Goal: Task Accomplishment & Management: Manage account settings

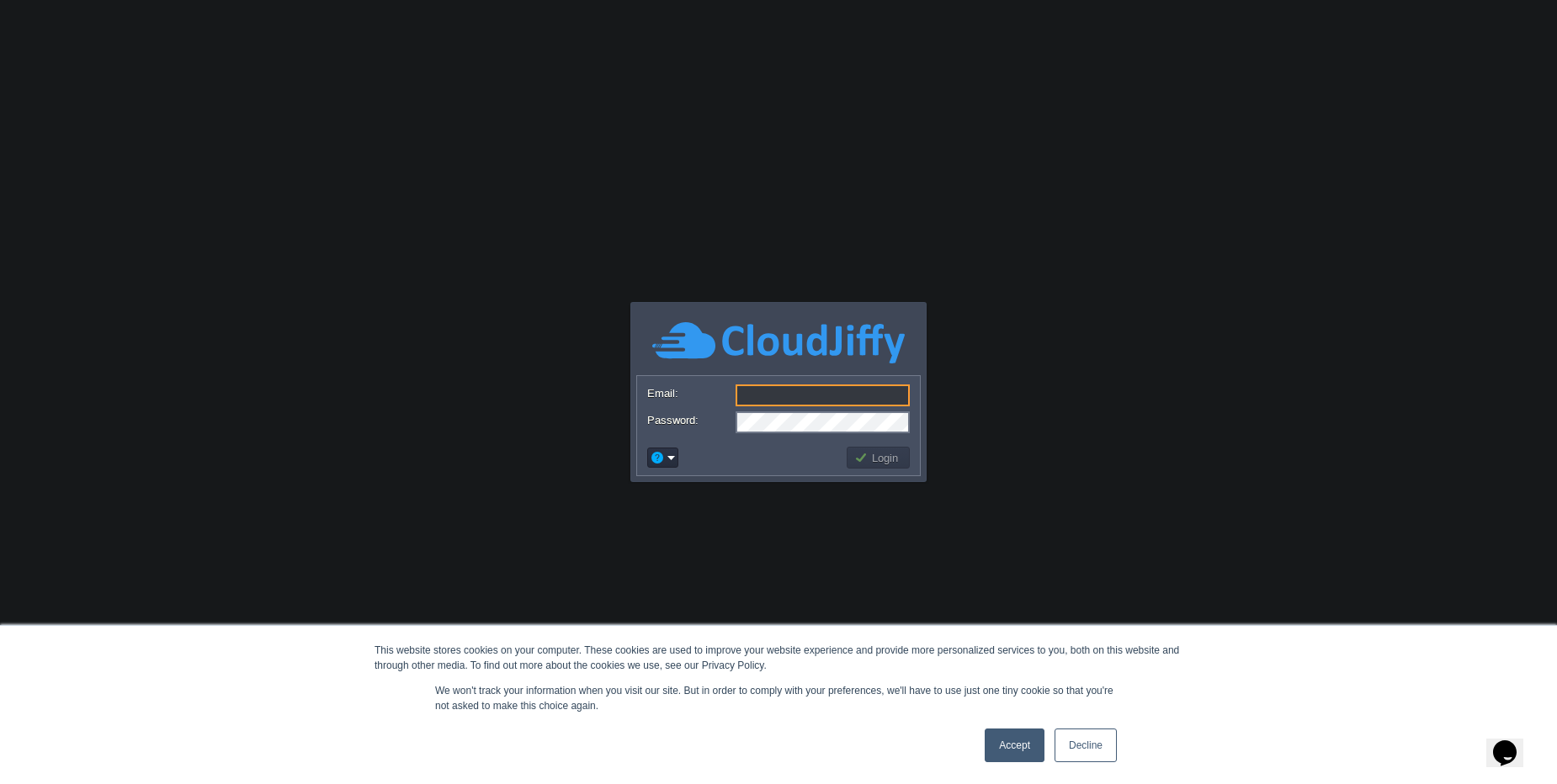
type input "[PERSON_NAME][EMAIL_ADDRESS][DOMAIN_NAME]"
click at [904, 455] on td "Login" at bounding box center [878, 458] width 63 height 22
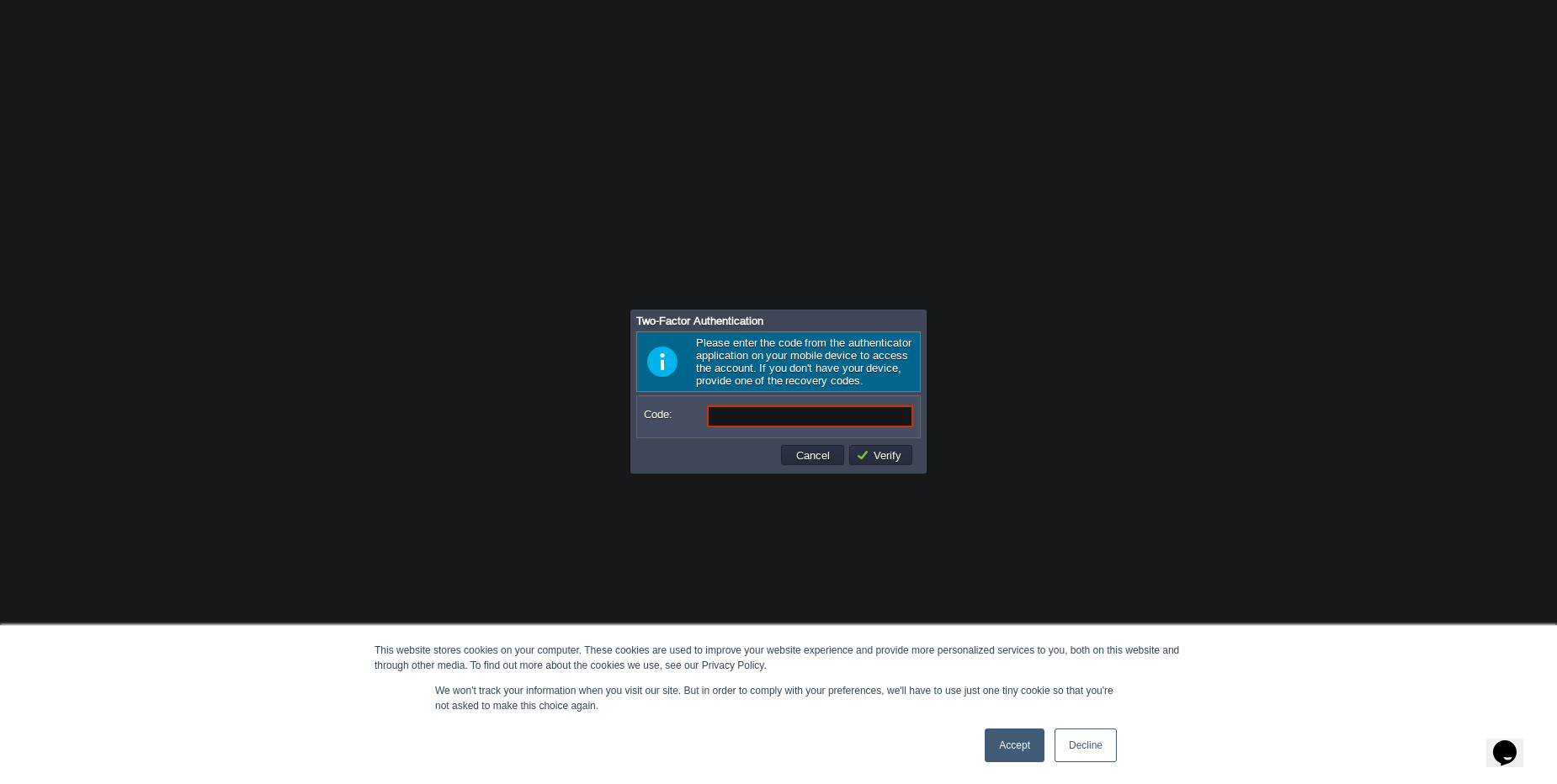
click at [1028, 744] on link "Accept" at bounding box center [1014, 745] width 60 height 34
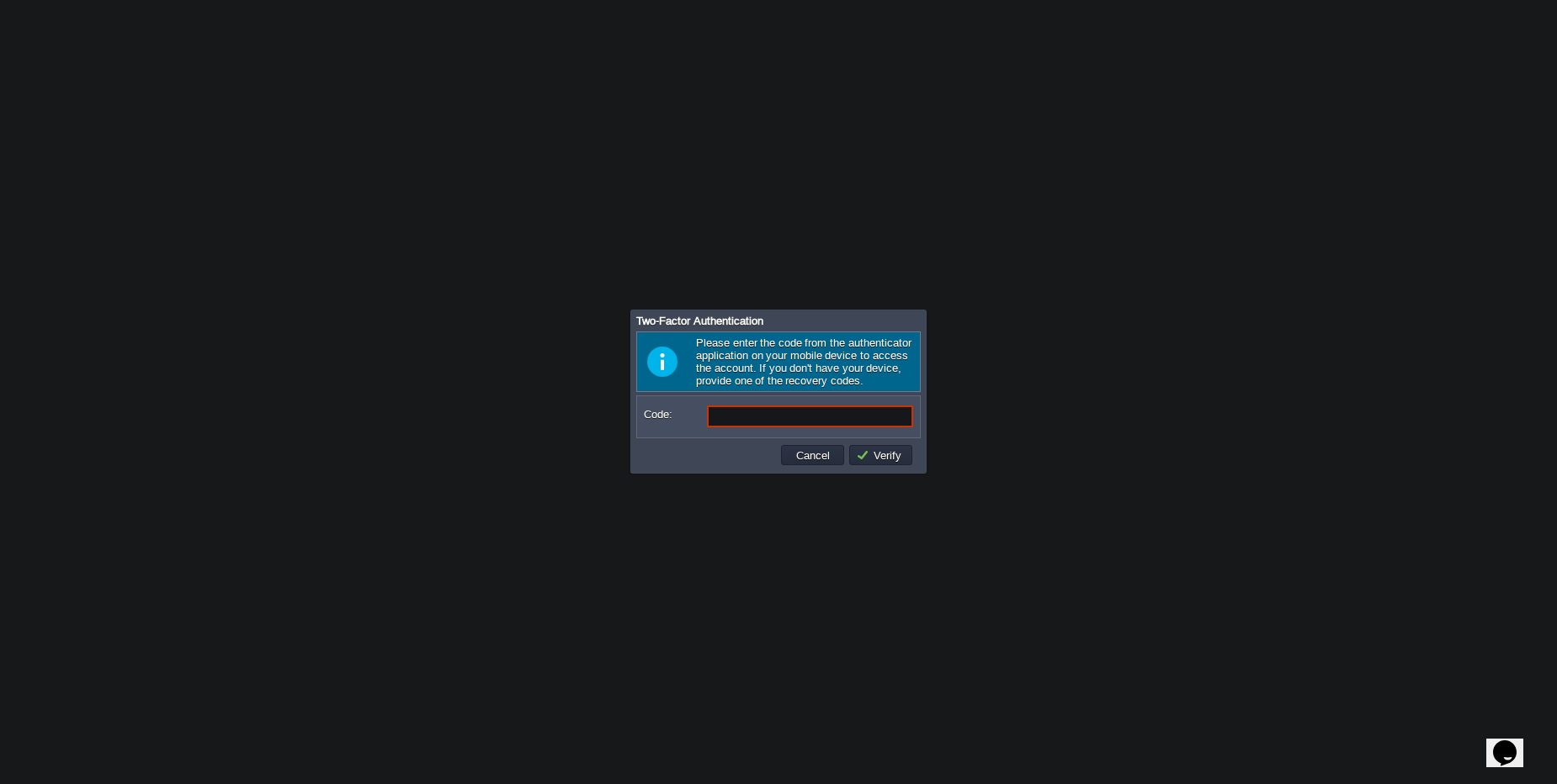
click at [758, 409] on input "Code:" at bounding box center [810, 416] width 206 height 22
type input "7"
type input "047301"
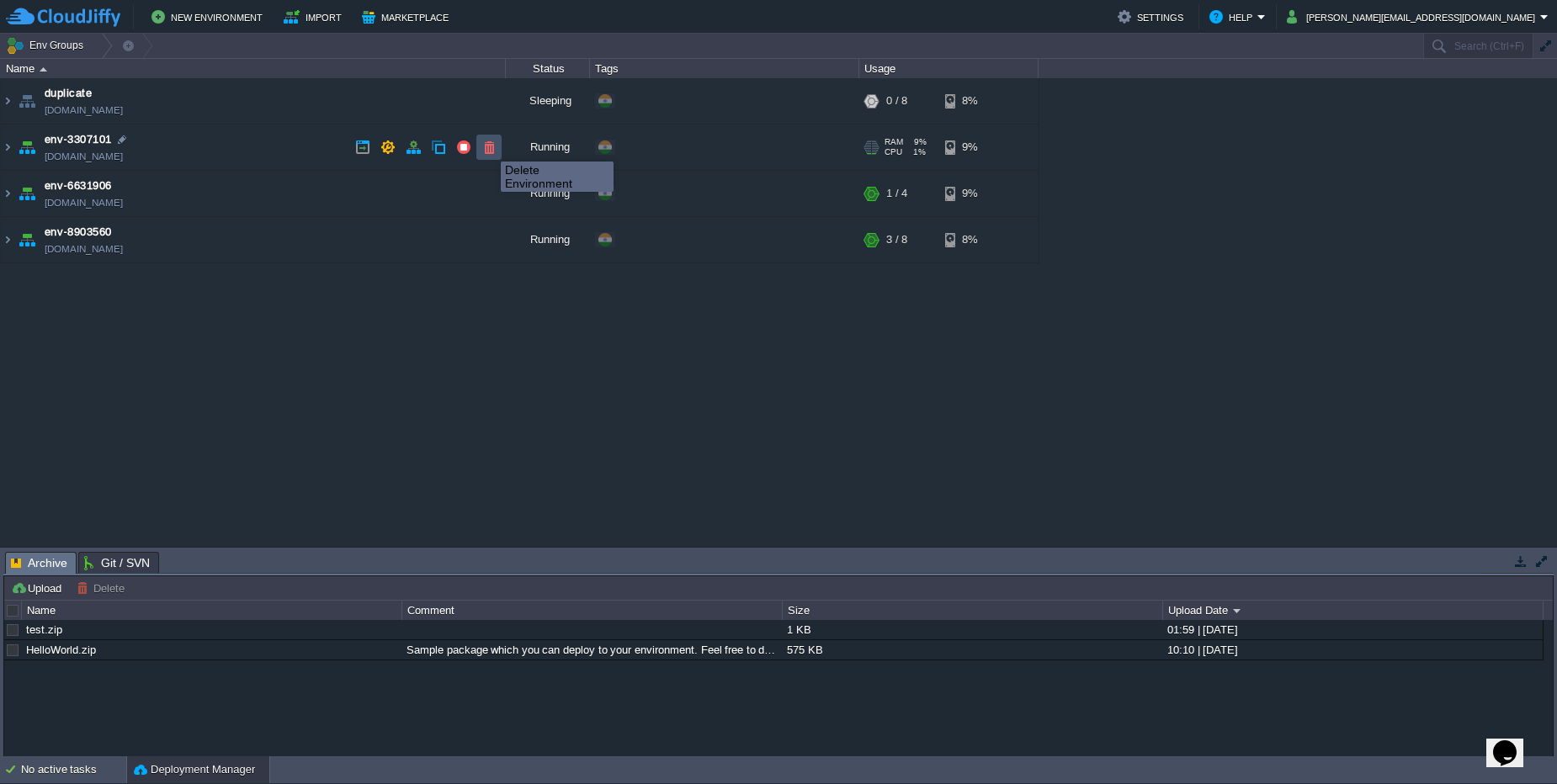
click at [488, 147] on button "button" at bounding box center [489, 147] width 16 height 16
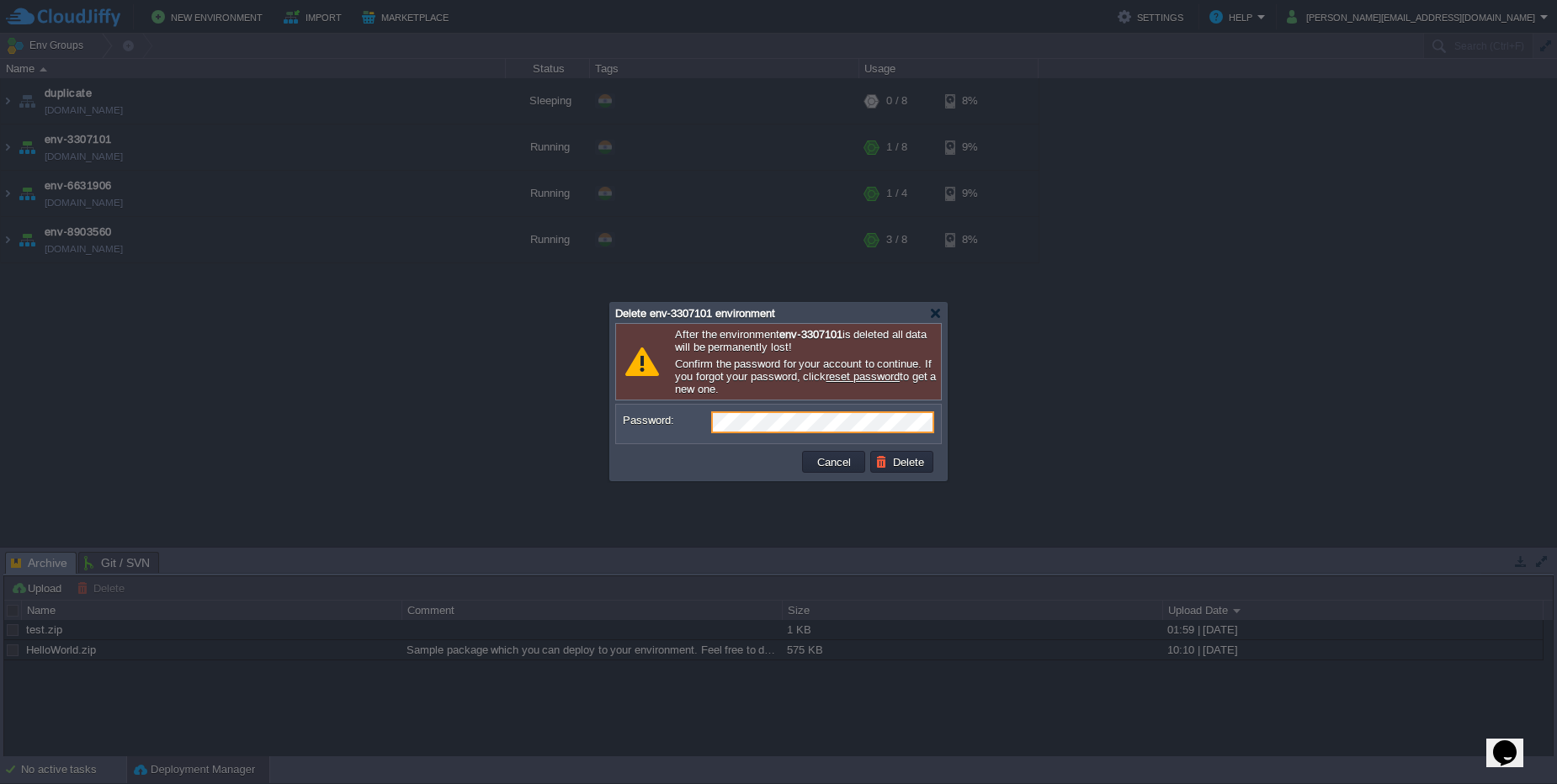
click at [760, 468] on td at bounding box center [710, 461] width 180 height 27
click at [823, 466] on button "Cancel" at bounding box center [834, 462] width 44 height 16
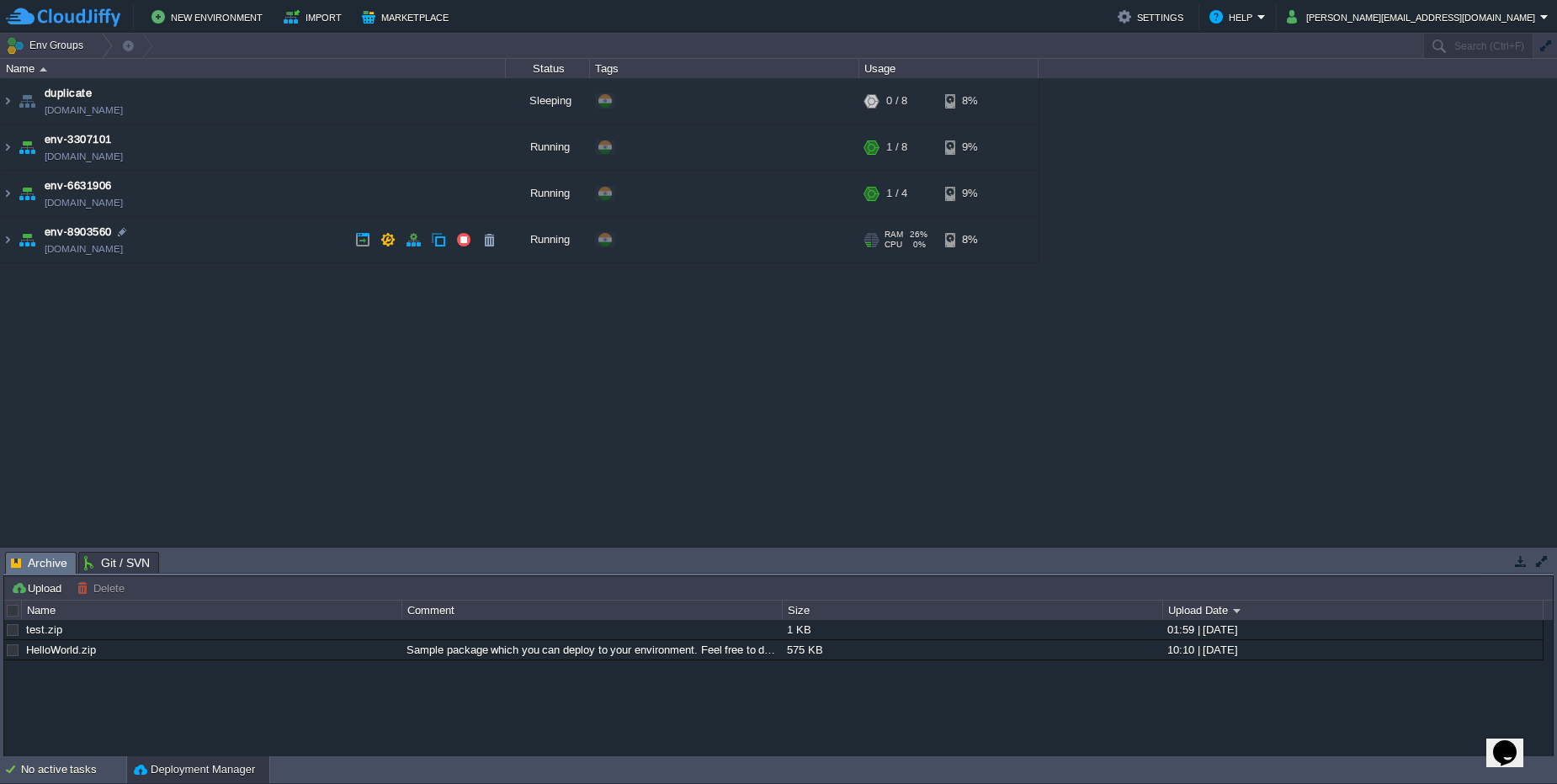
click at [251, 239] on td "env-8903560 [DOMAIN_NAME]" at bounding box center [253, 240] width 505 height 46
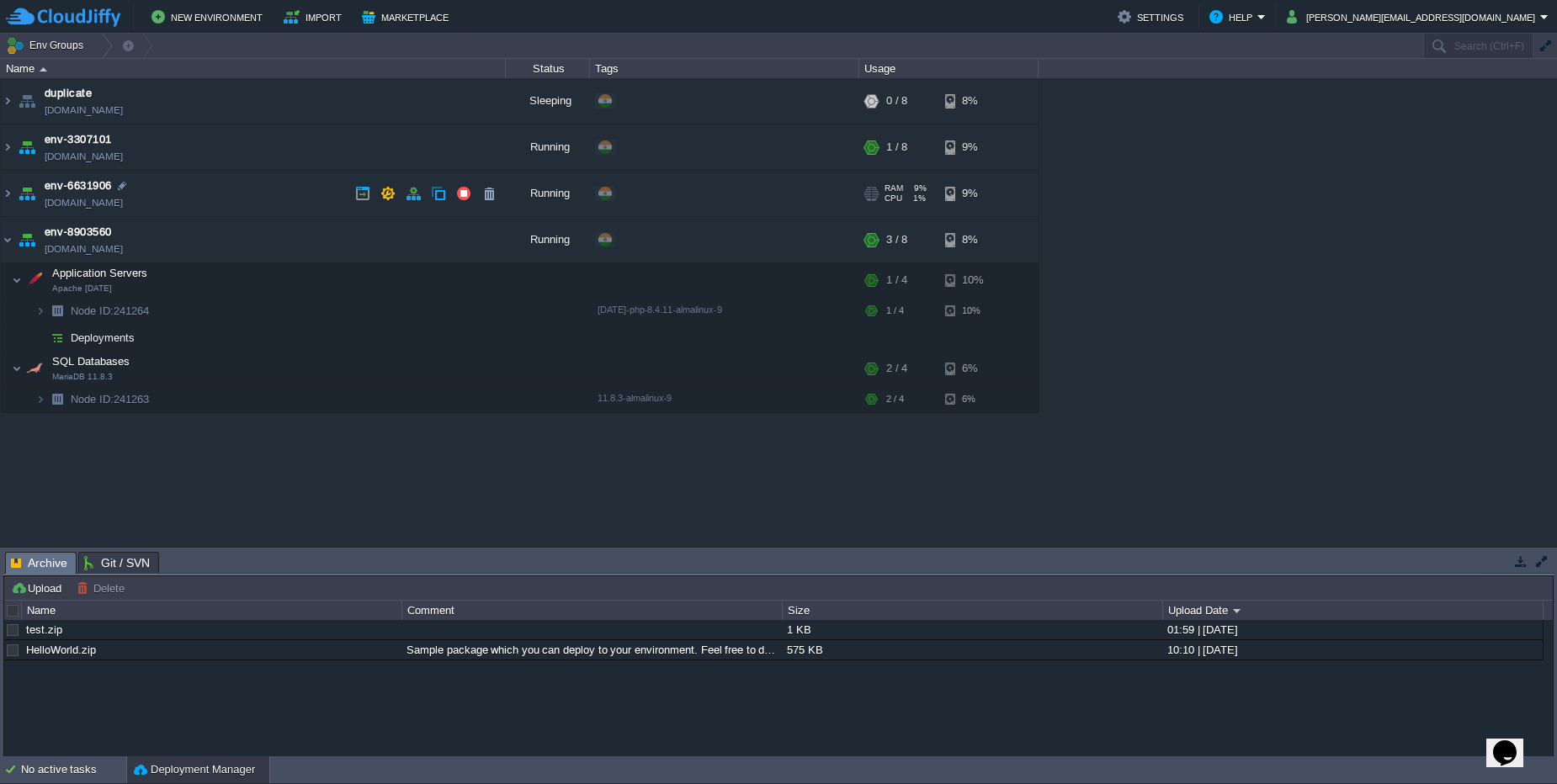
click at [251, 195] on td "env-6631906 [DOMAIN_NAME]" at bounding box center [253, 193] width 505 height 46
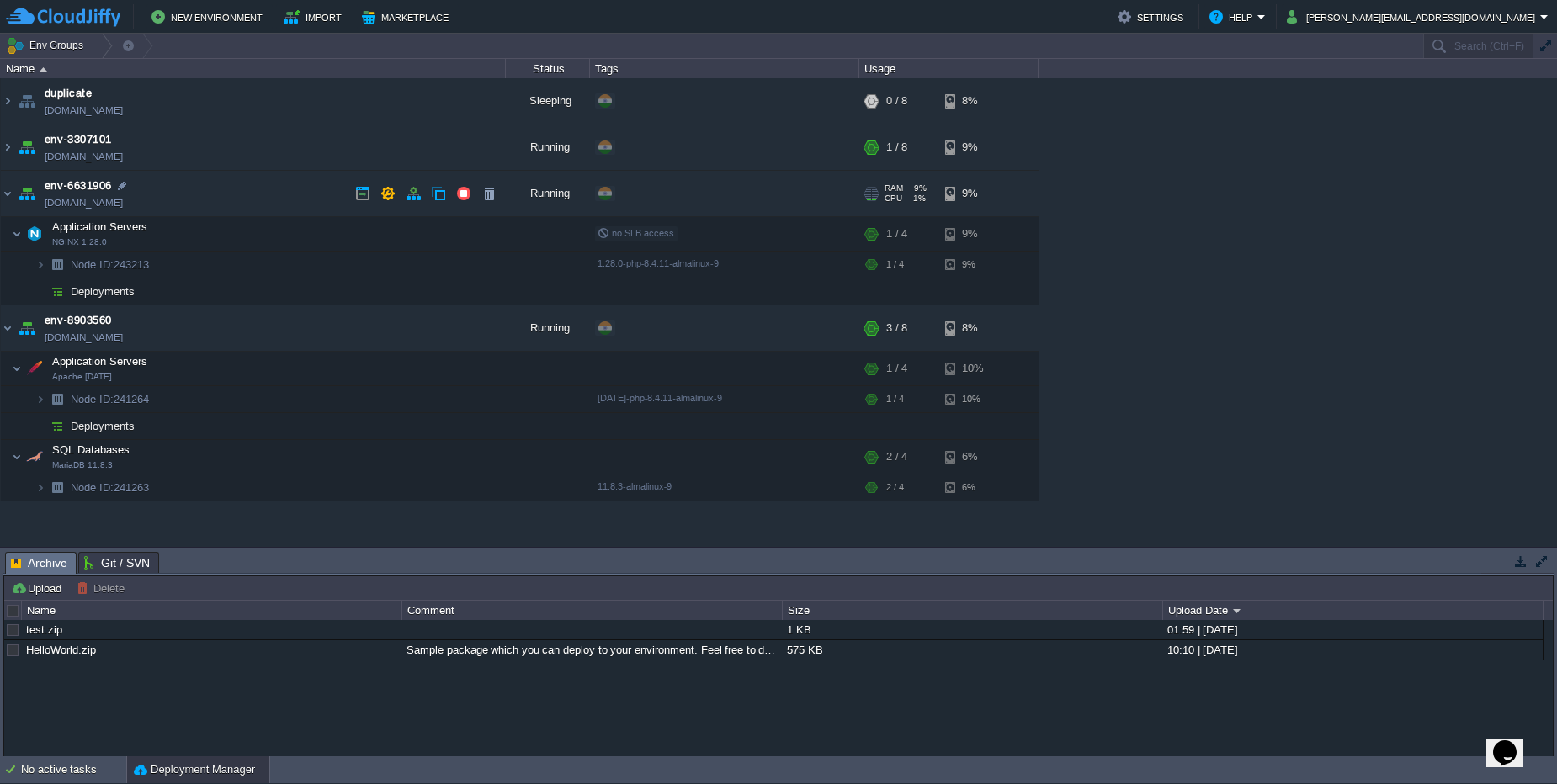
click at [491, 206] on td "env-6631906 [DOMAIN_NAME]" at bounding box center [253, 193] width 505 height 46
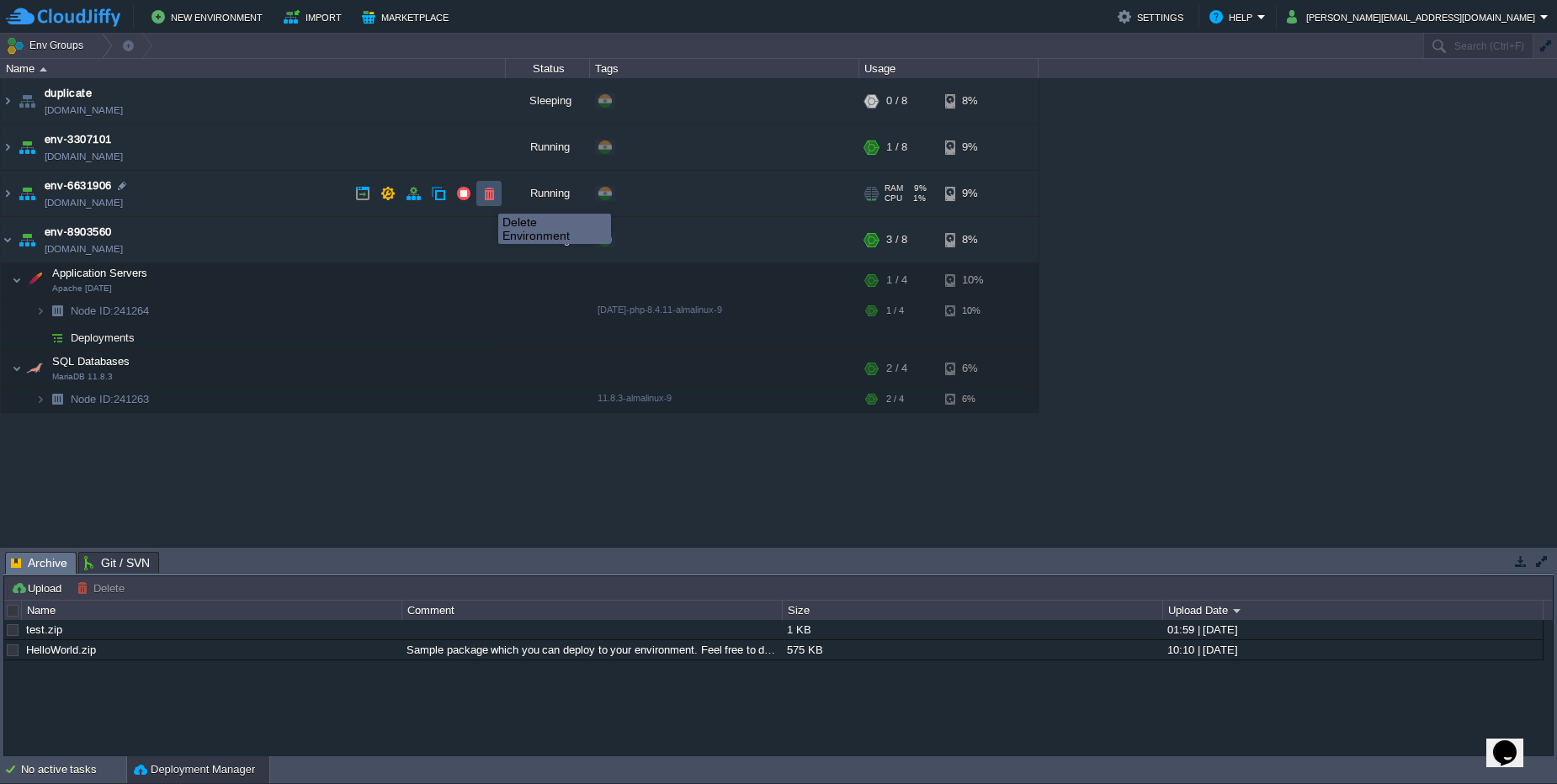
click at [486, 199] on button "button" at bounding box center [489, 193] width 16 height 16
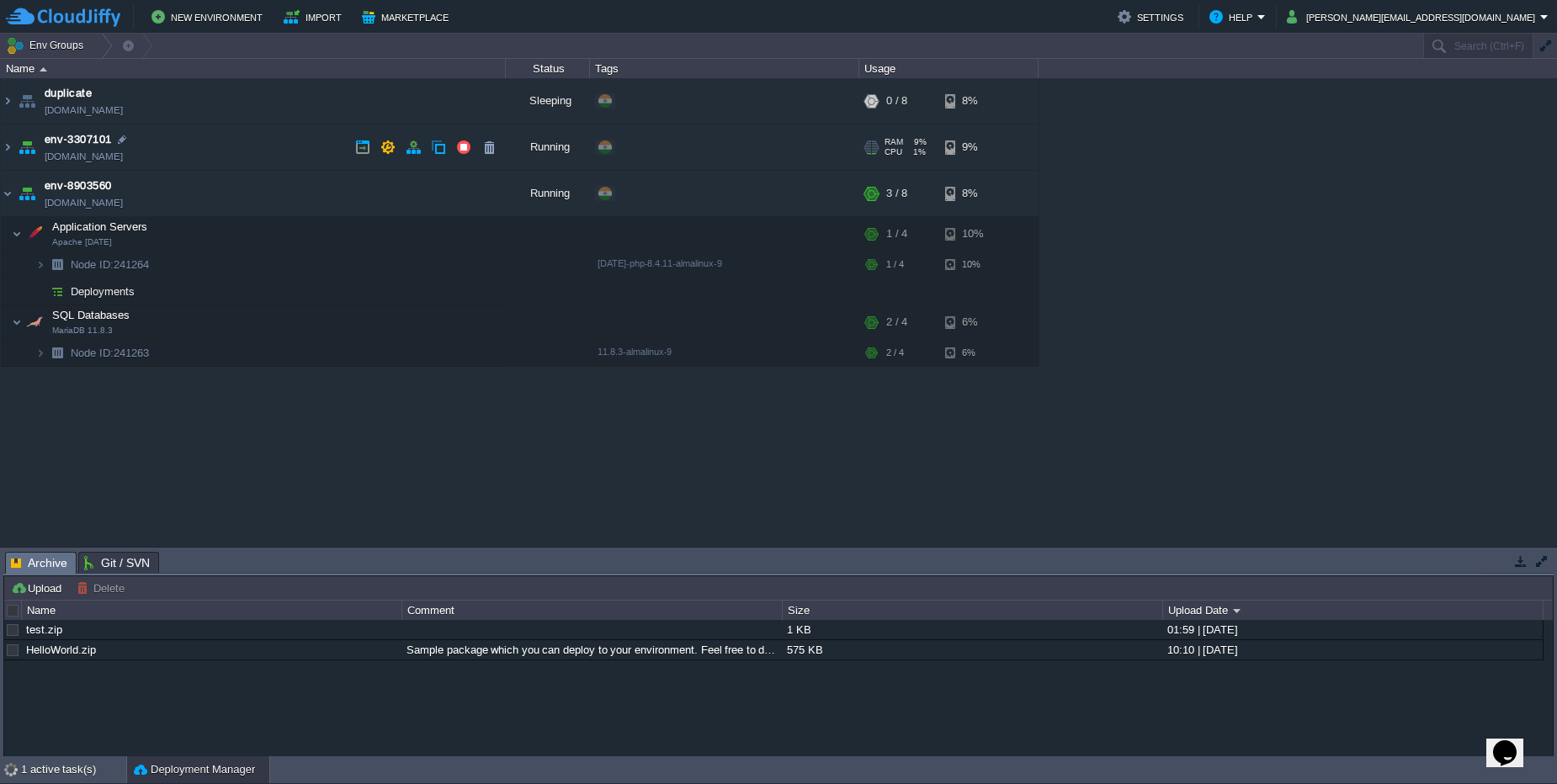
click at [278, 134] on td "env-3307101 [DOMAIN_NAME]" at bounding box center [253, 148] width 505 height 46
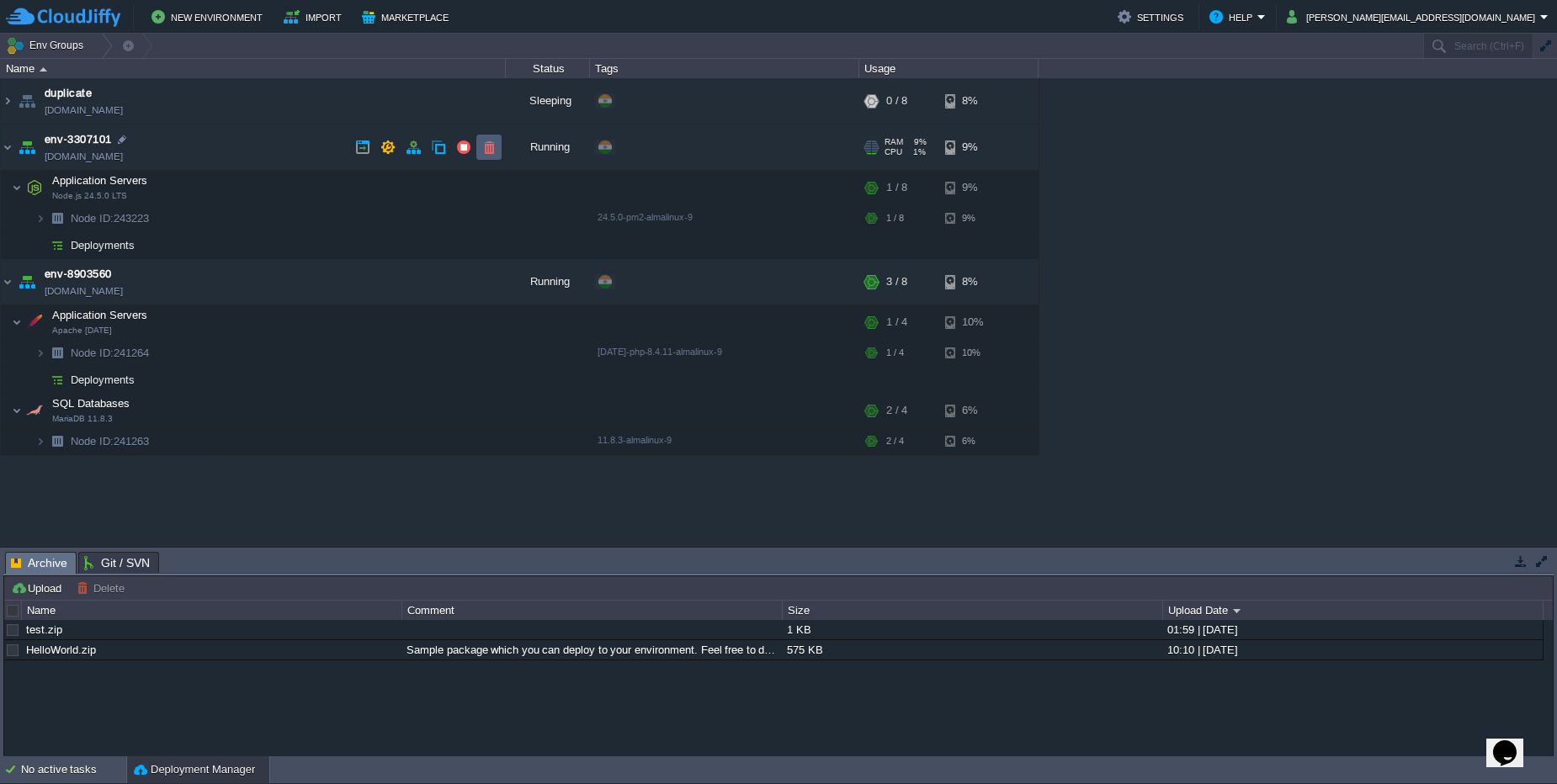
click at [483, 159] on td at bounding box center [489, 148] width 26 height 26
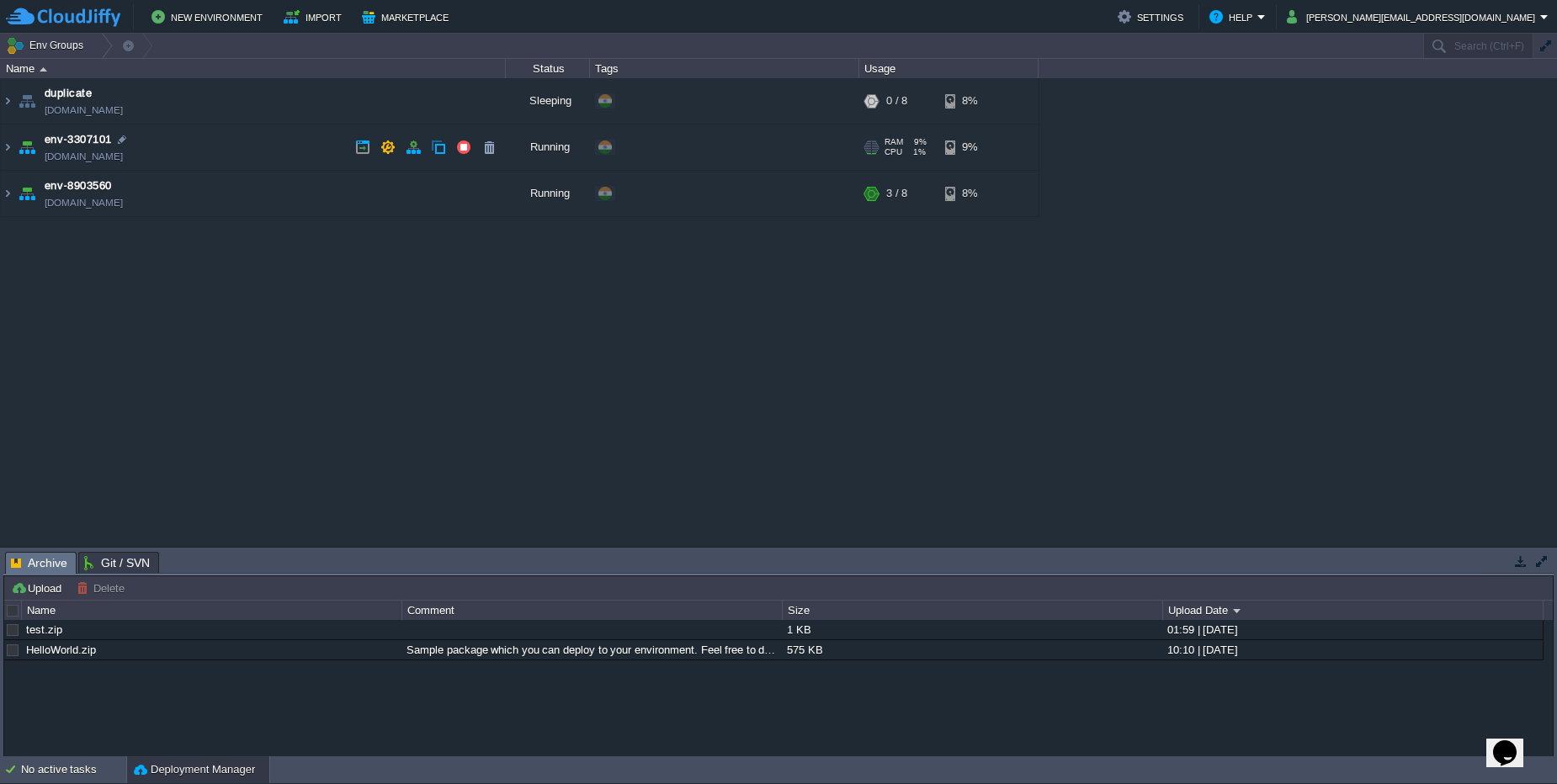
click at [274, 146] on td "env-3307101 [DOMAIN_NAME]" at bounding box center [253, 148] width 505 height 46
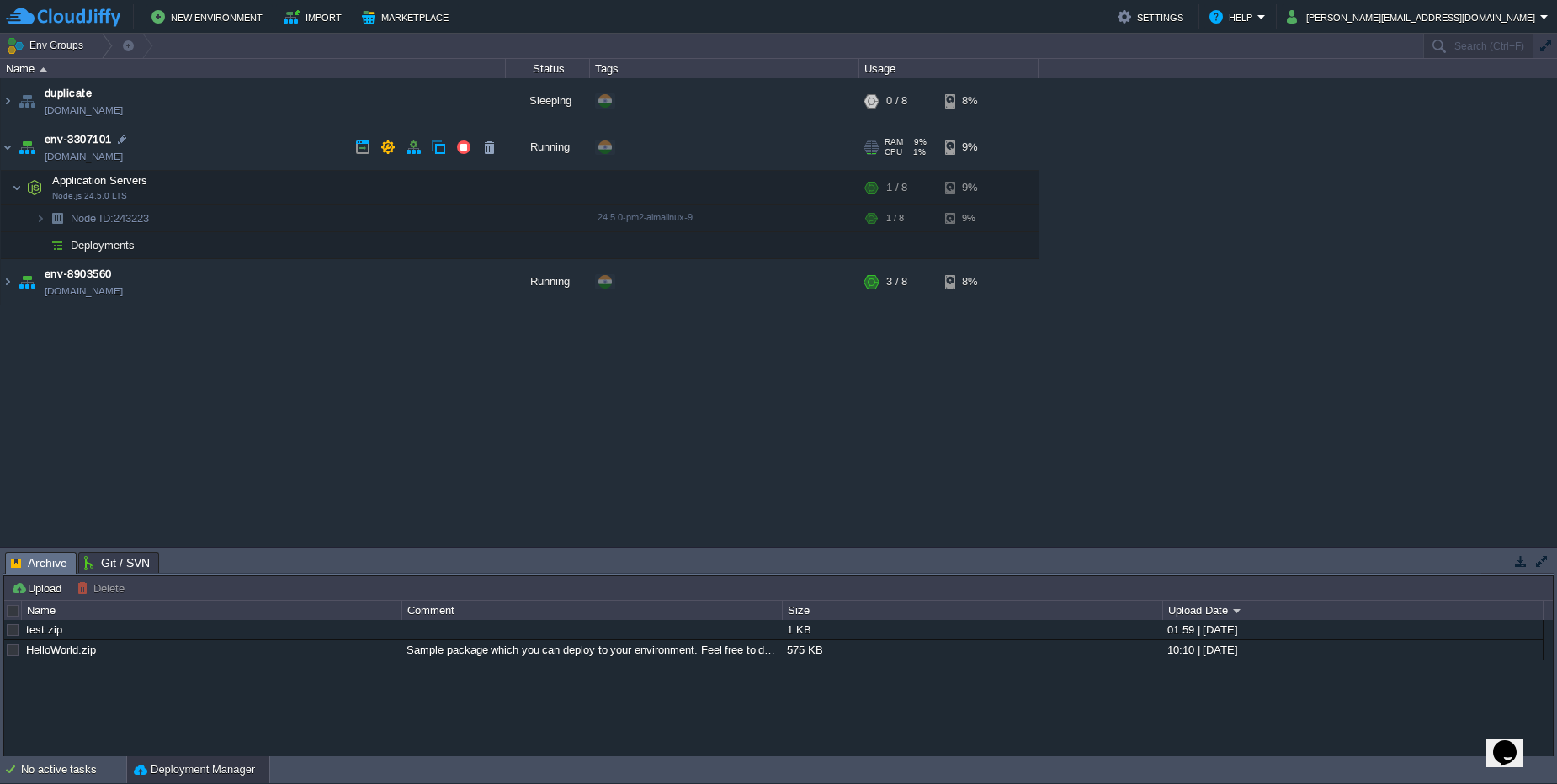
click at [274, 146] on td "env-3307101 [DOMAIN_NAME]" at bounding box center [253, 148] width 505 height 46
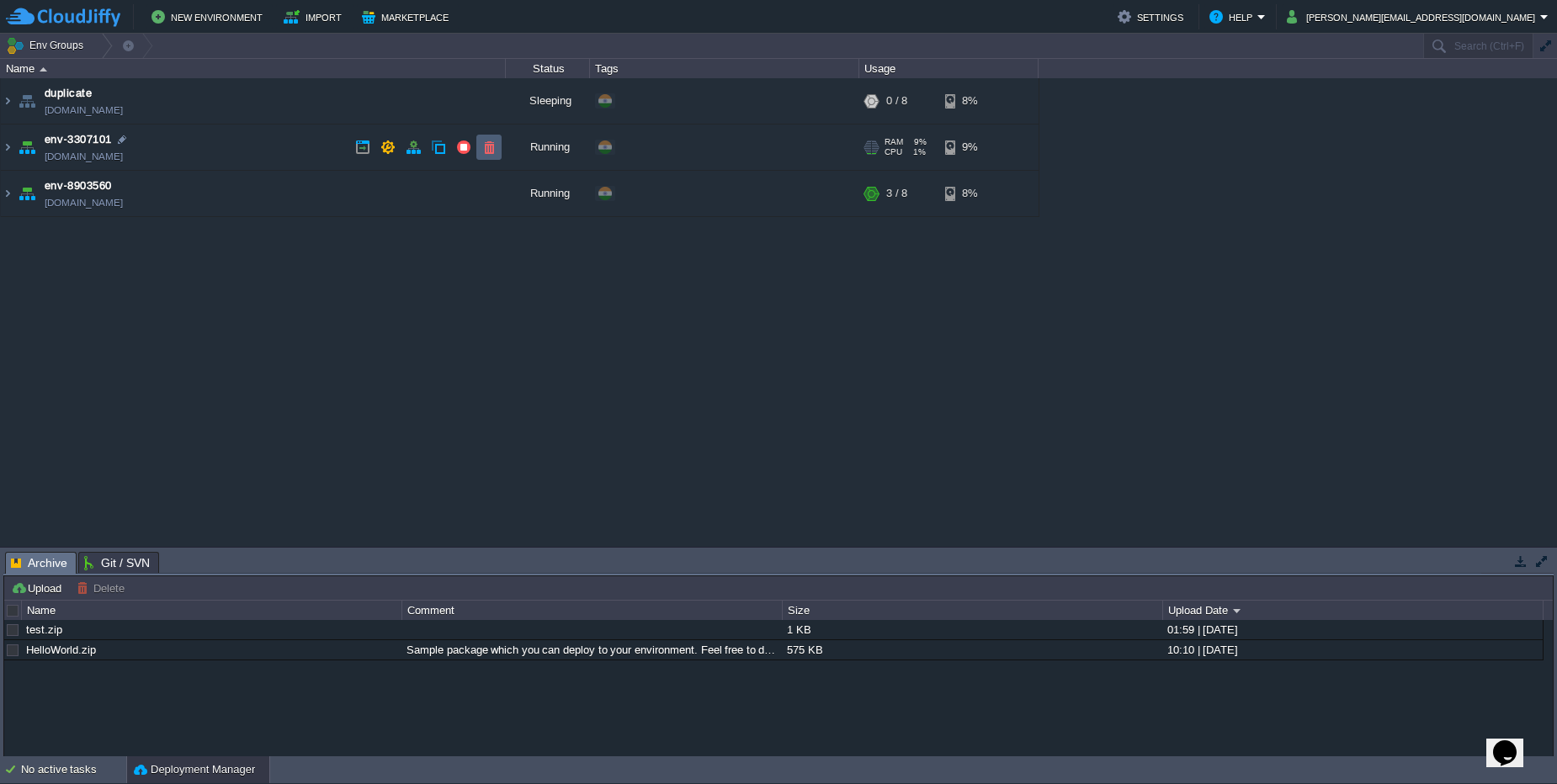
click at [501, 149] on td at bounding box center [489, 148] width 26 height 26
click at [271, 160] on td "env-8903560 [DOMAIN_NAME]" at bounding box center [253, 148] width 505 height 46
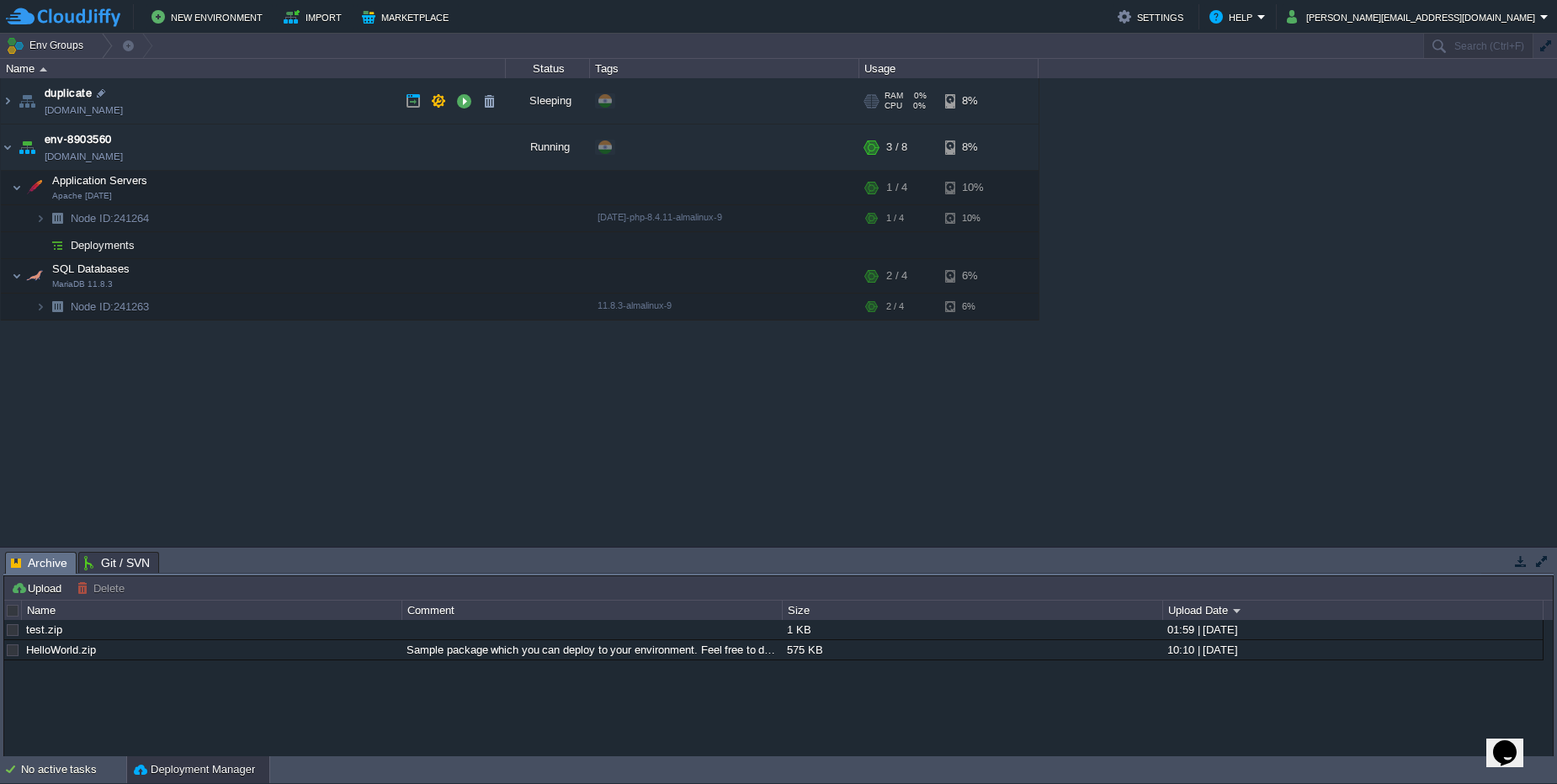
click at [263, 99] on td "duplicate duplicate.cloudjiffy.net" at bounding box center [253, 101] width 505 height 46
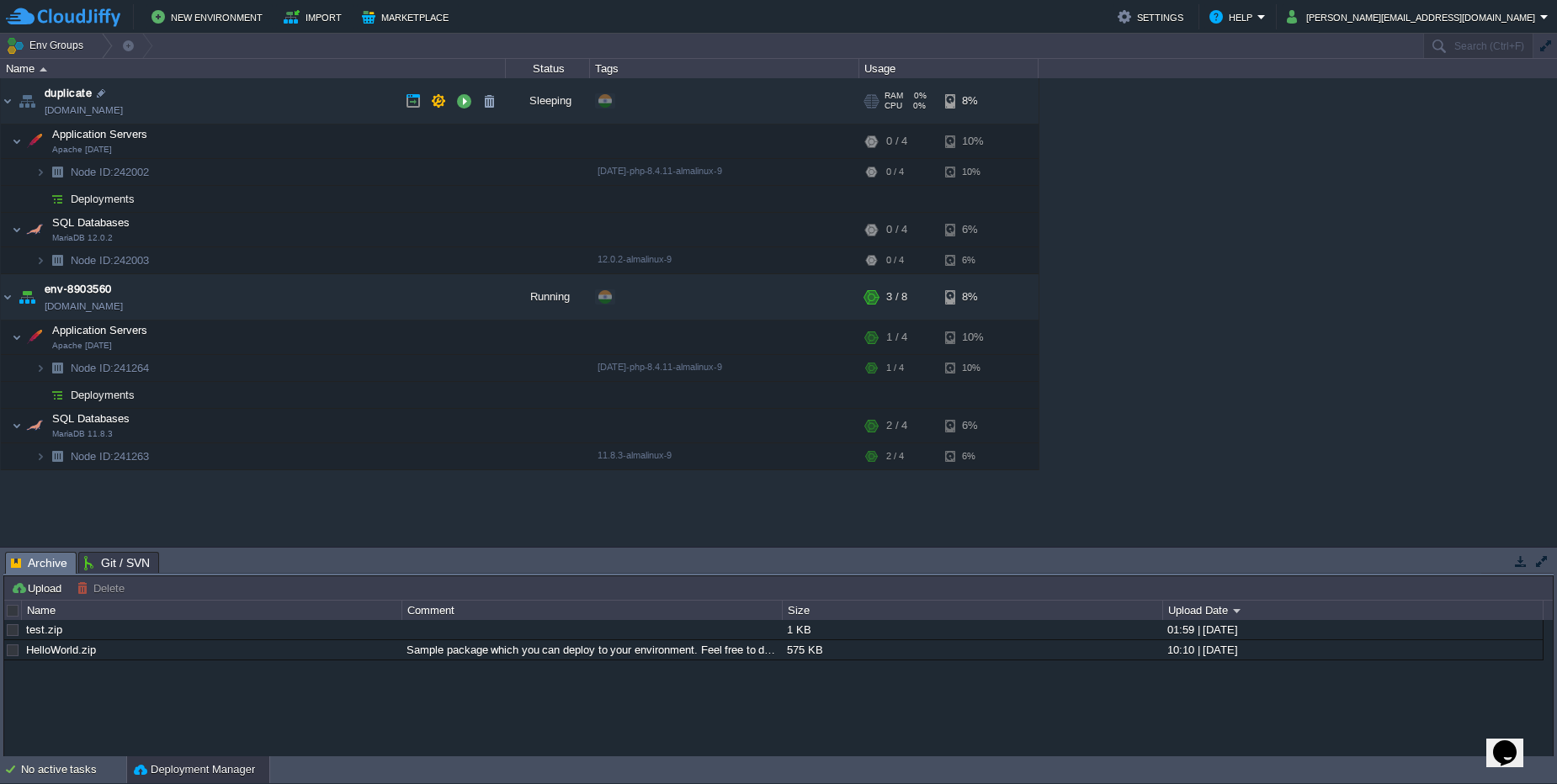
click at [263, 99] on td "duplicate duplicate.cloudjiffy.net" at bounding box center [253, 101] width 505 height 46
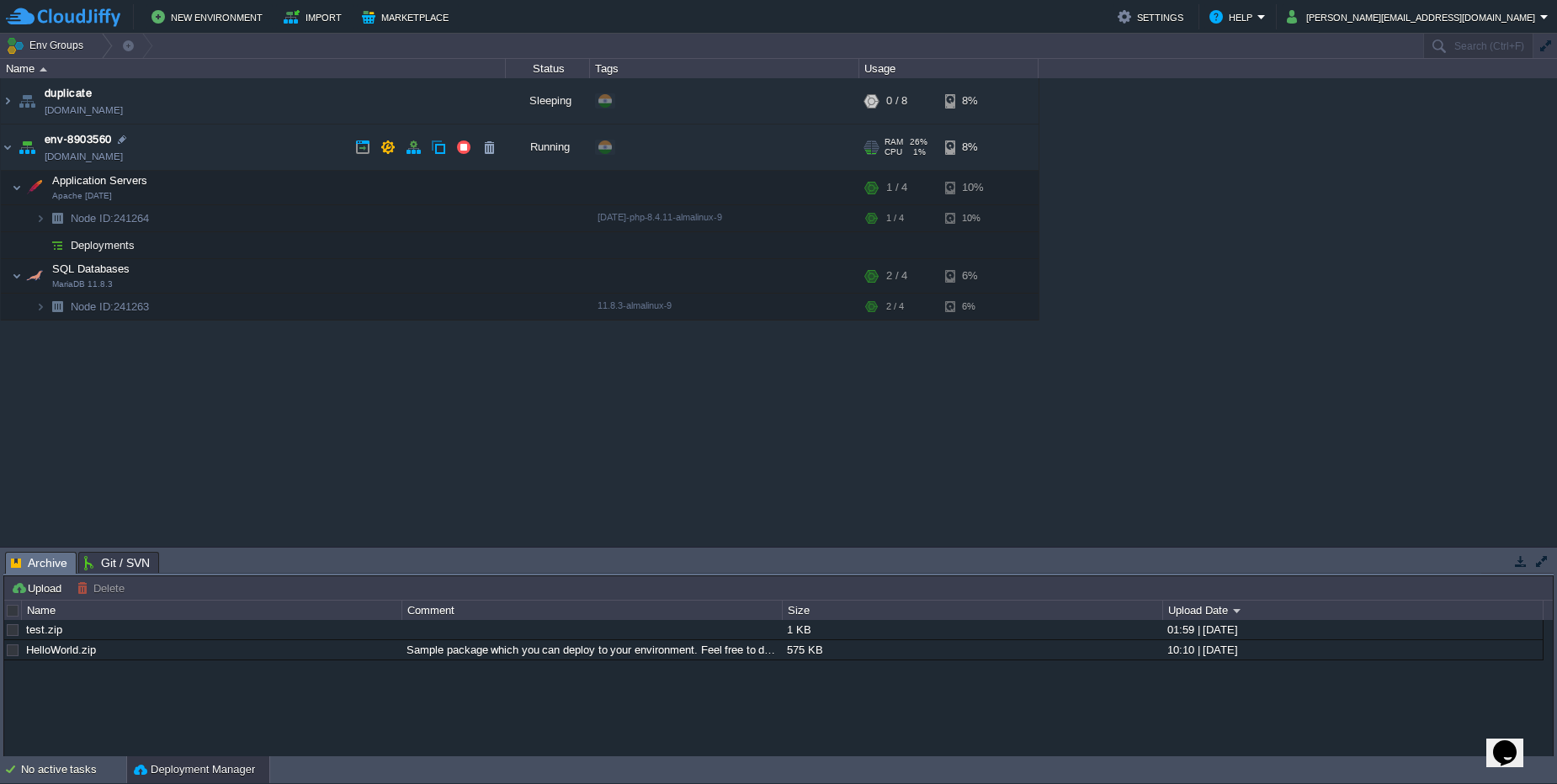
click at [231, 160] on td "env-8903560 [DOMAIN_NAME]" at bounding box center [253, 148] width 505 height 46
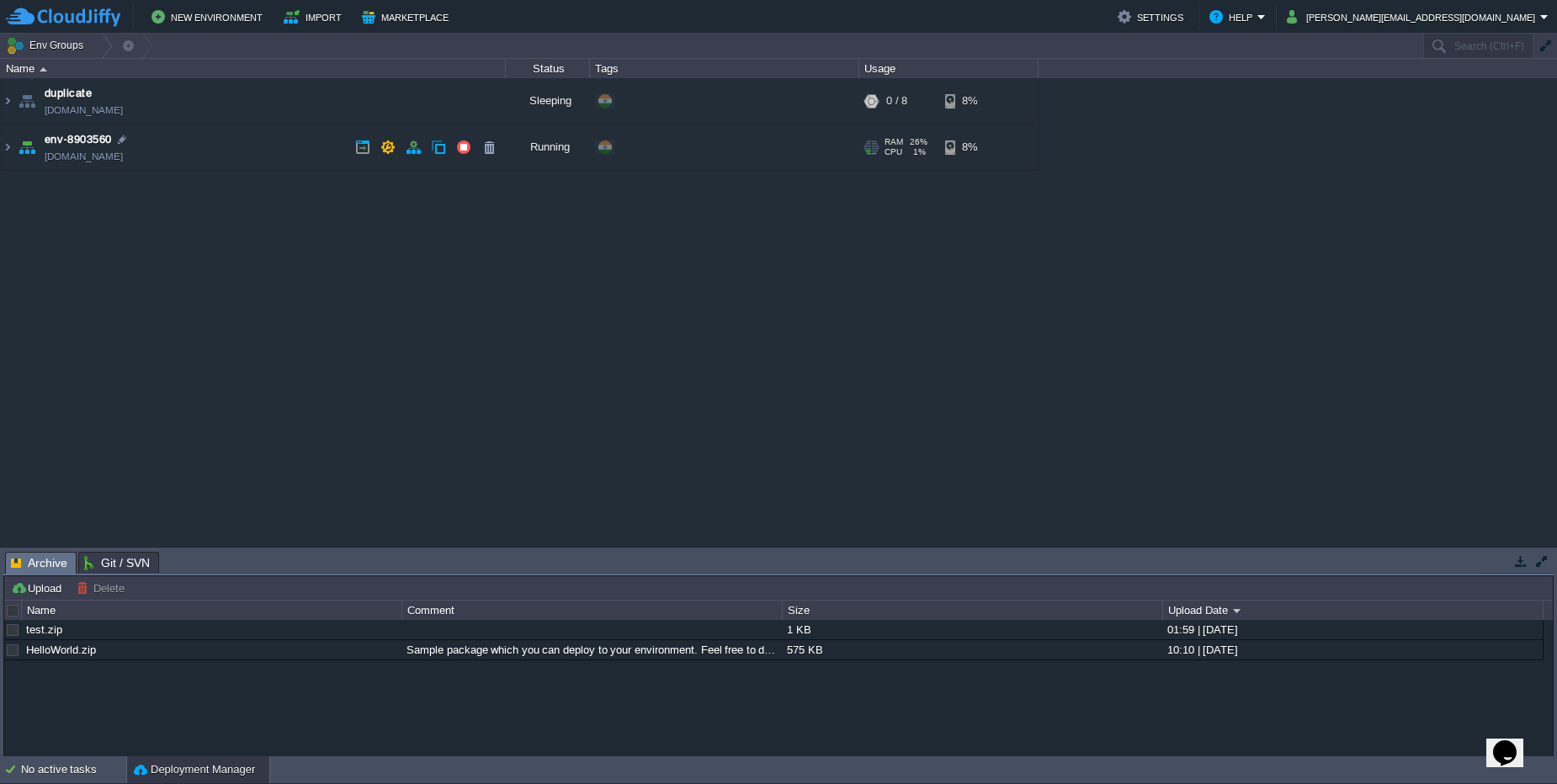
click at [242, 162] on td "env-8903560 [DOMAIN_NAME]" at bounding box center [253, 148] width 505 height 46
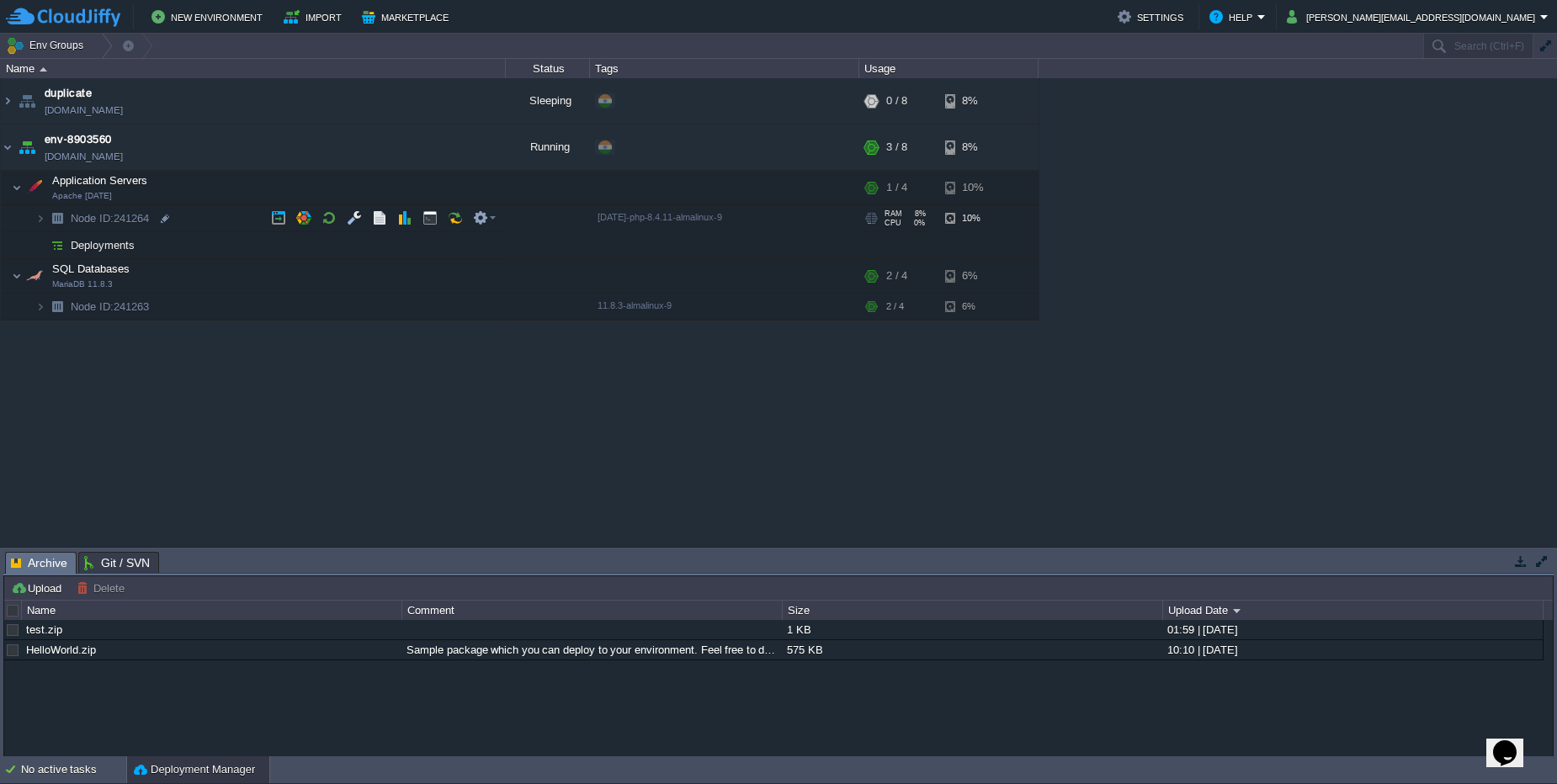
click at [132, 215] on span "Node ID: 241264" at bounding box center [110, 218] width 83 height 15
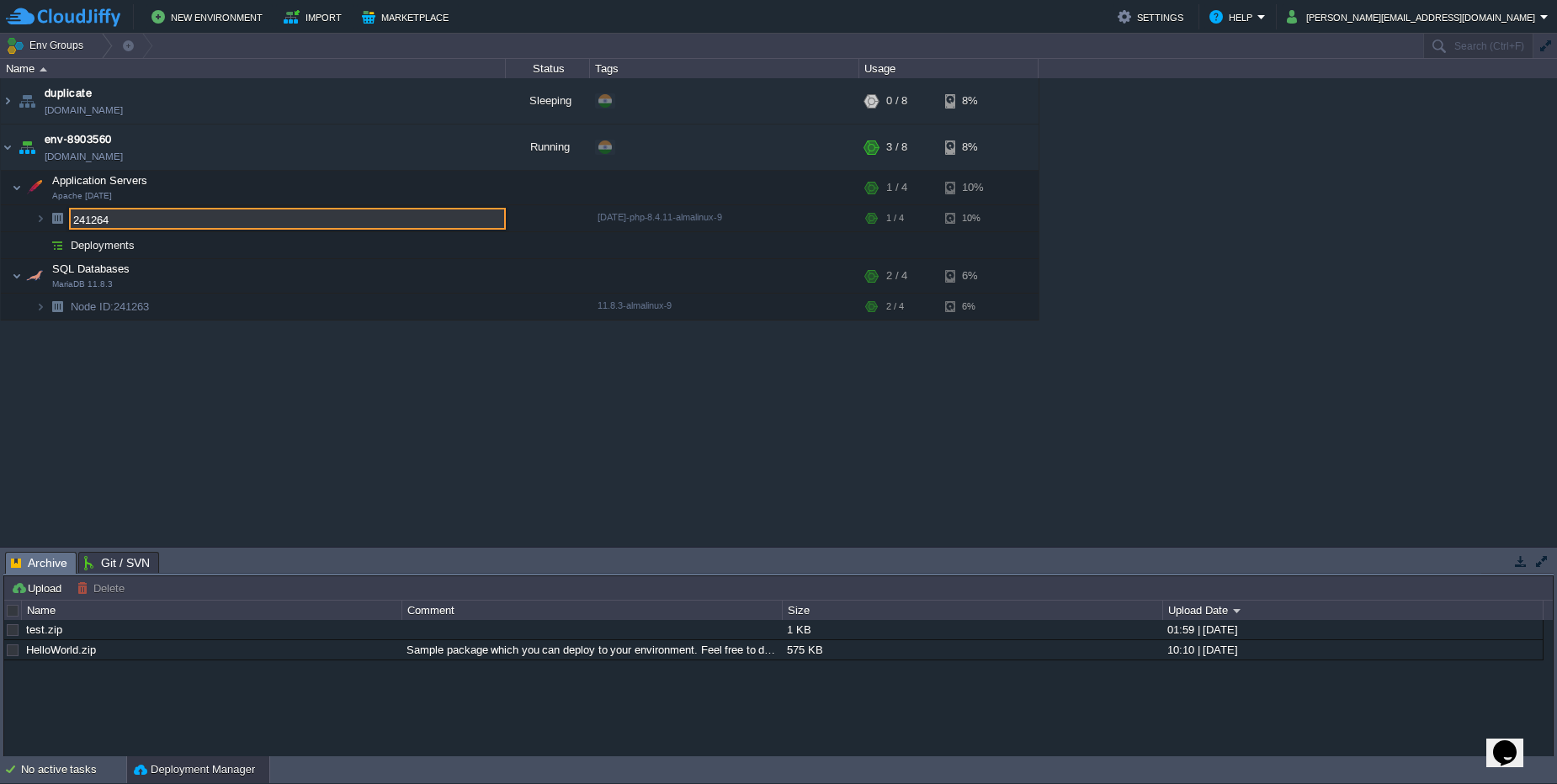
click at [132, 215] on input "241264" at bounding box center [287, 219] width 436 height 22
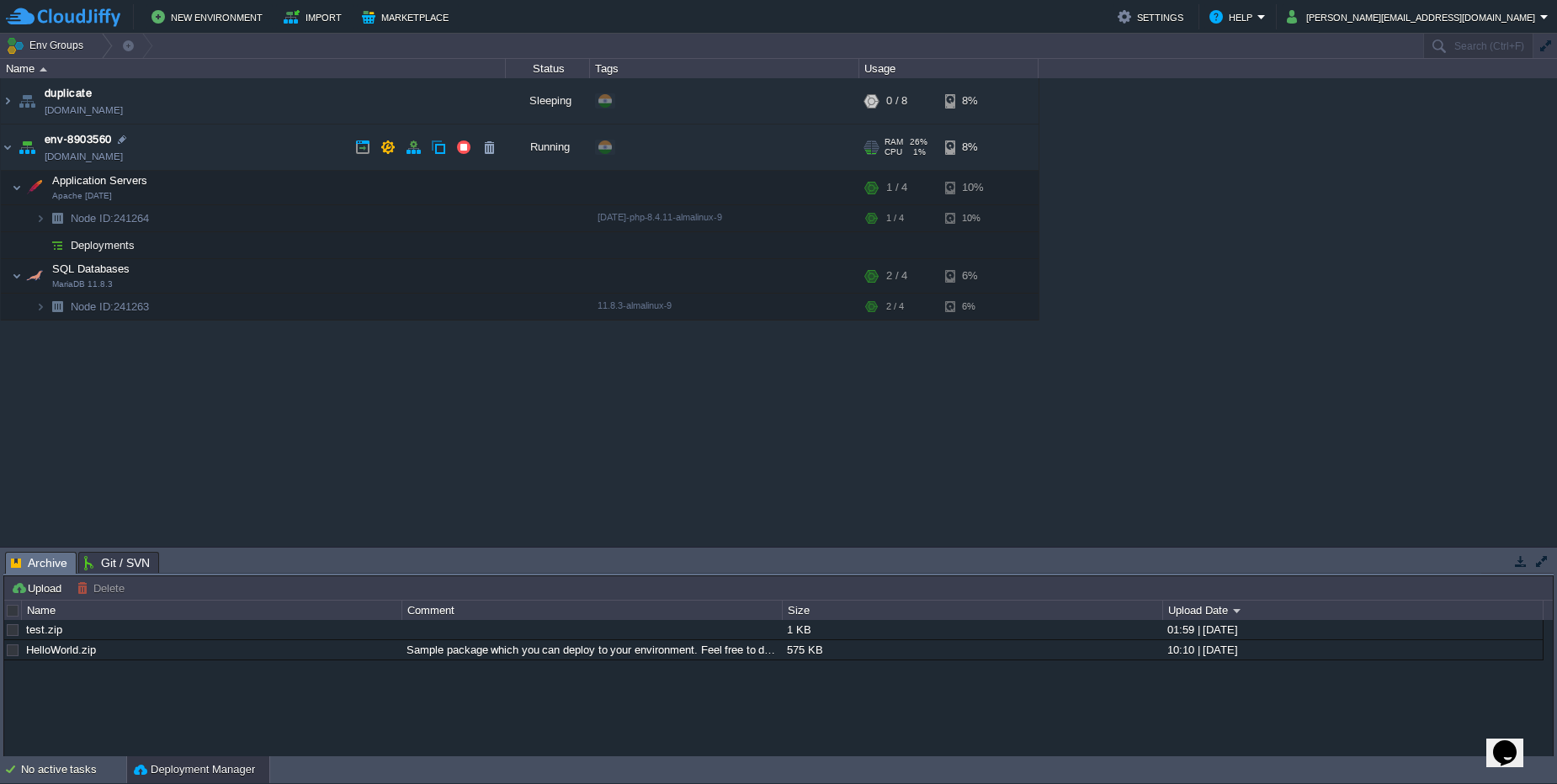
click at [220, 154] on td "env-8903560 [DOMAIN_NAME]" at bounding box center [253, 148] width 505 height 46
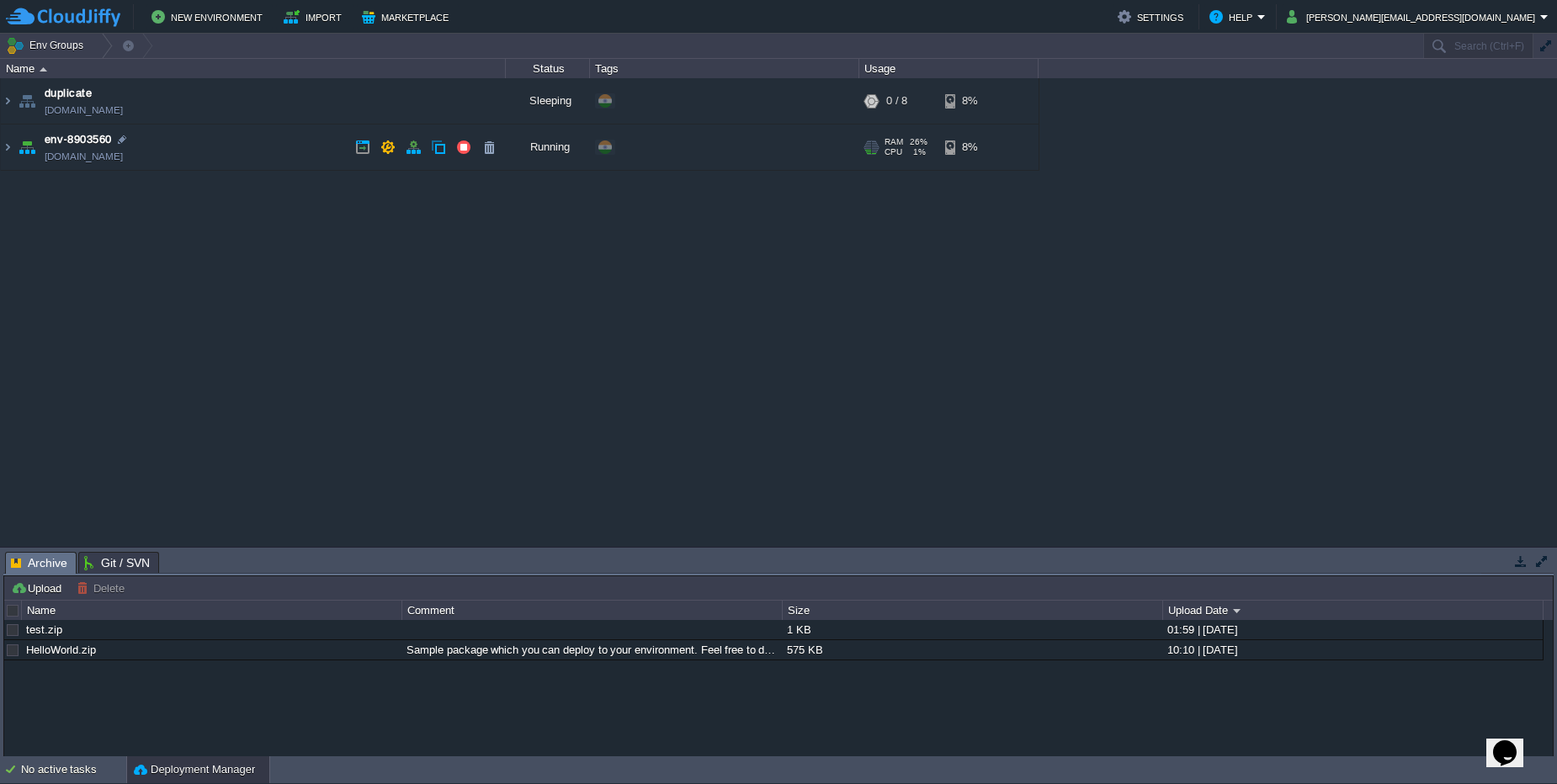
click at [193, 156] on td "env-8903560 [DOMAIN_NAME]" at bounding box center [253, 148] width 505 height 46
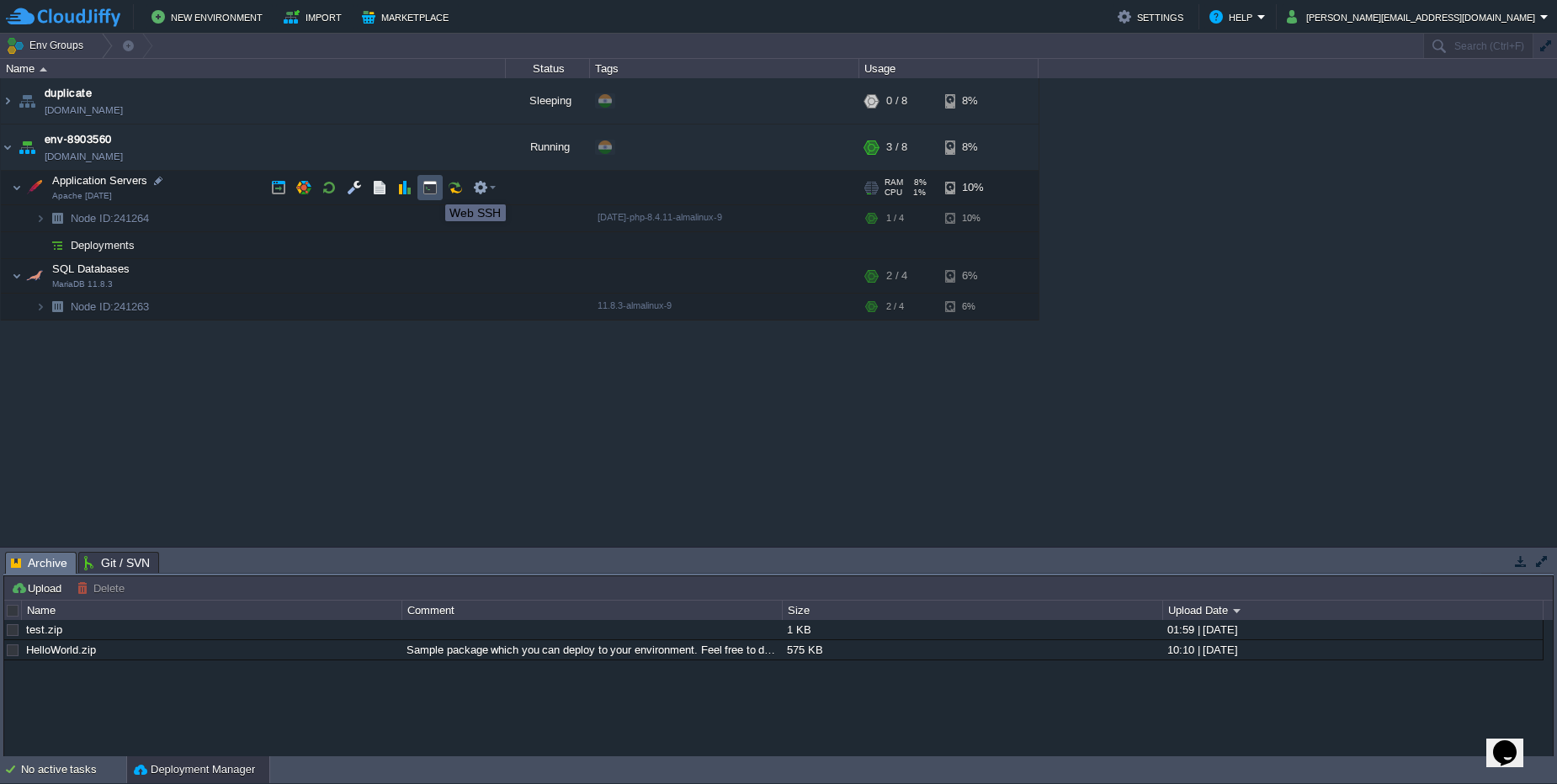
click at [433, 190] on button "button" at bounding box center [430, 187] width 16 height 16
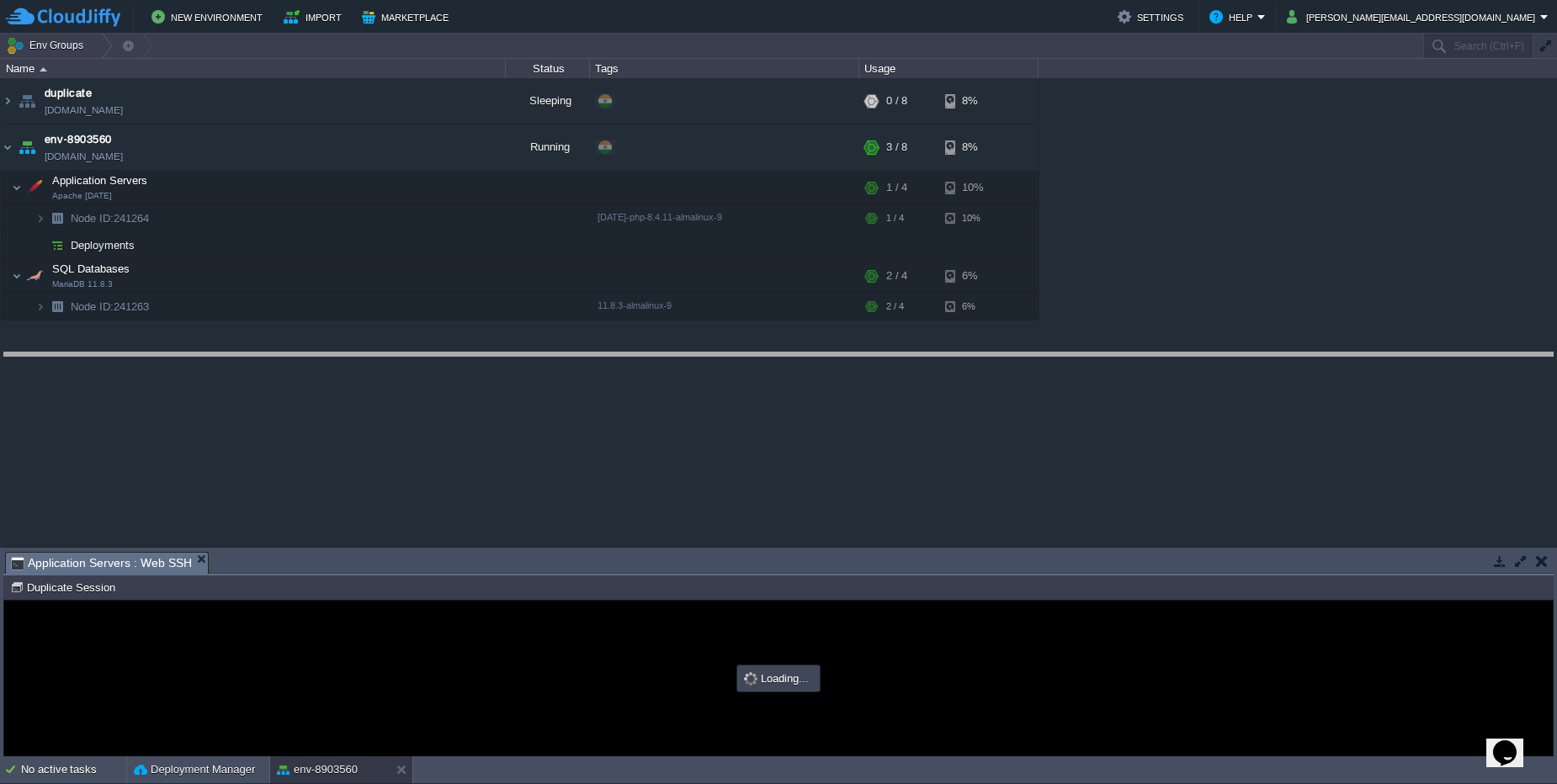
drag, startPoint x: 561, startPoint y: 562, endPoint x: 564, endPoint y: 363, distance: 199.0
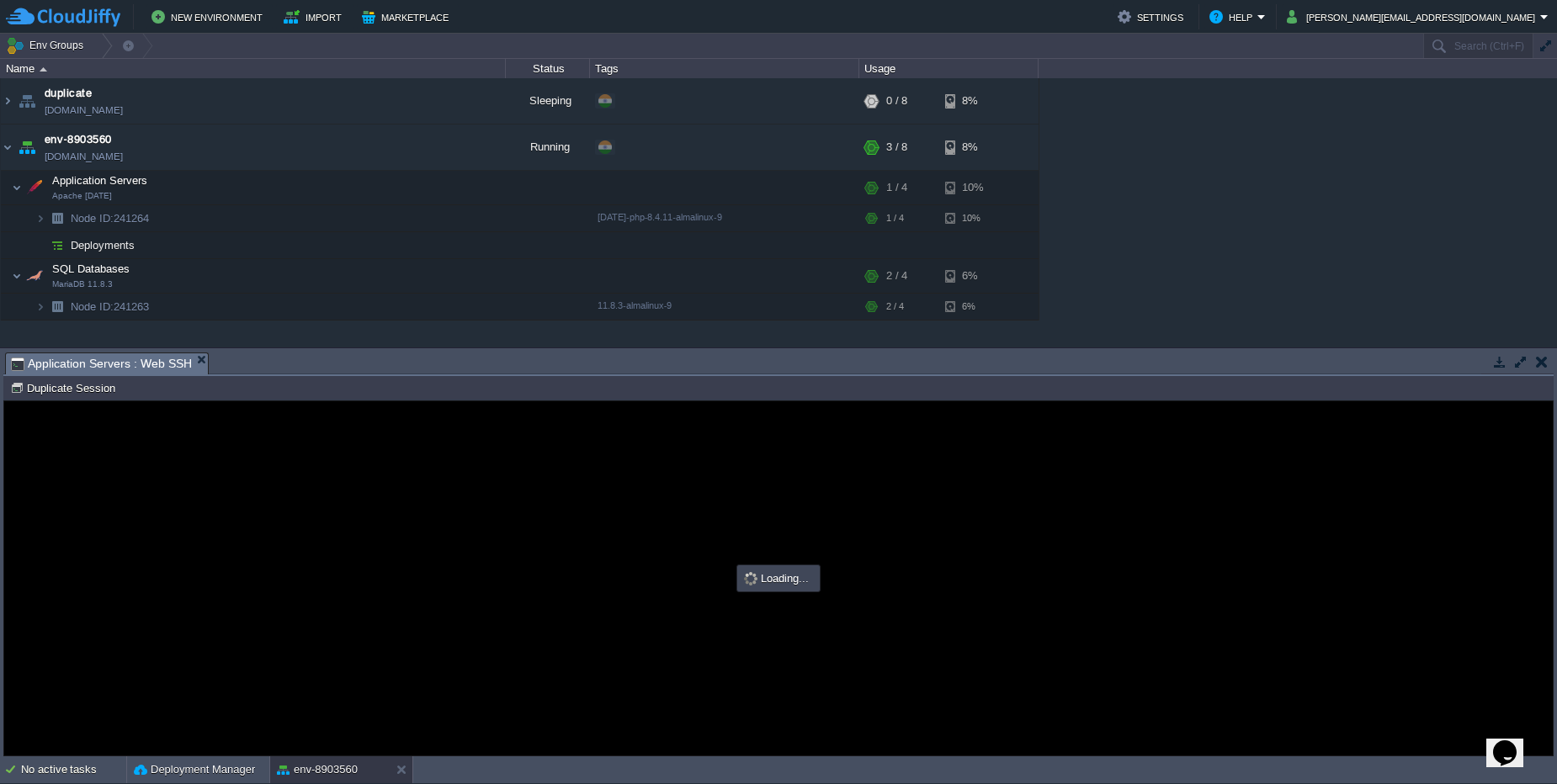
type input "#000000"
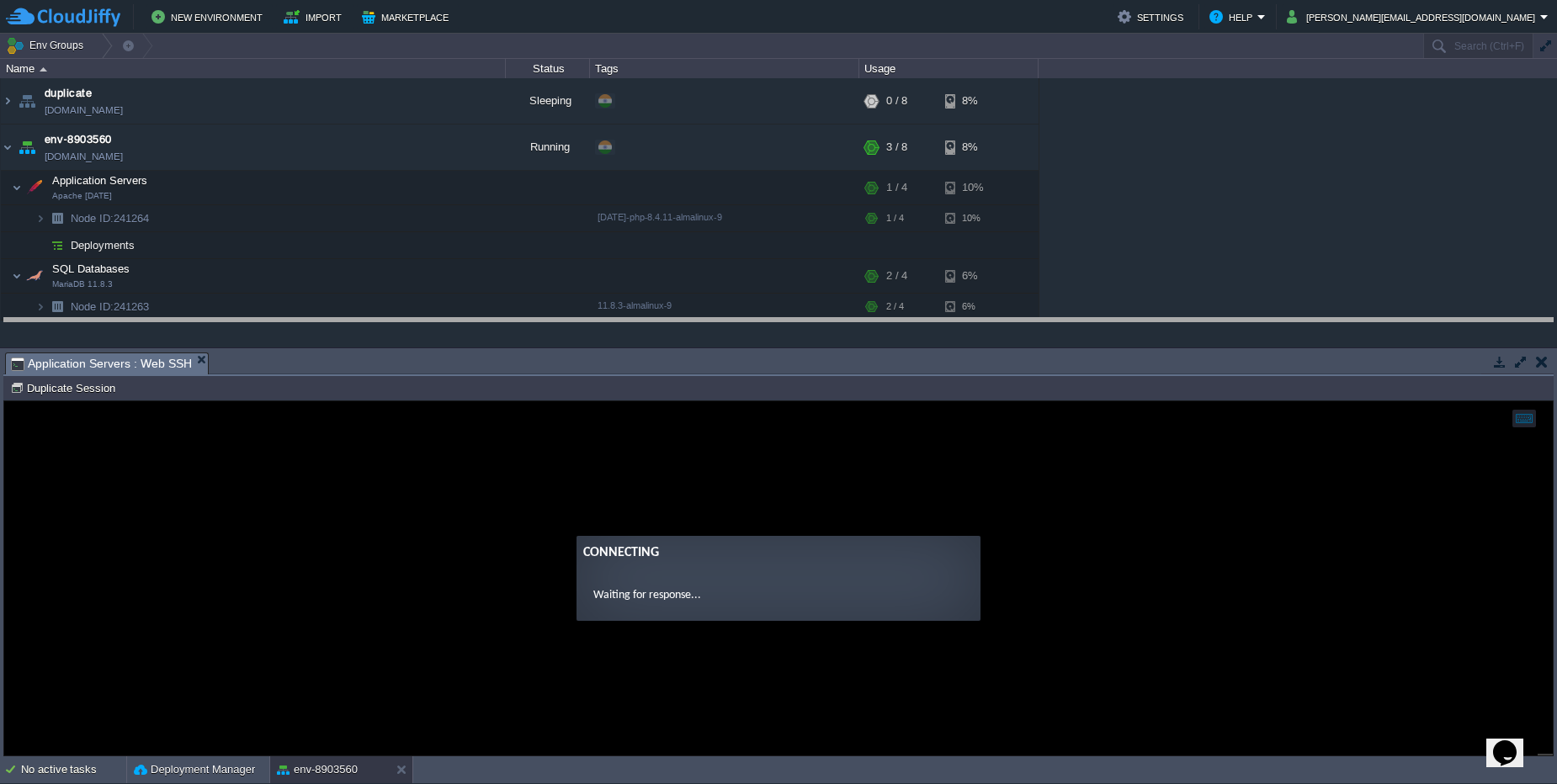
drag, startPoint x: 477, startPoint y: 361, endPoint x: 486, endPoint y: 326, distance: 36.1
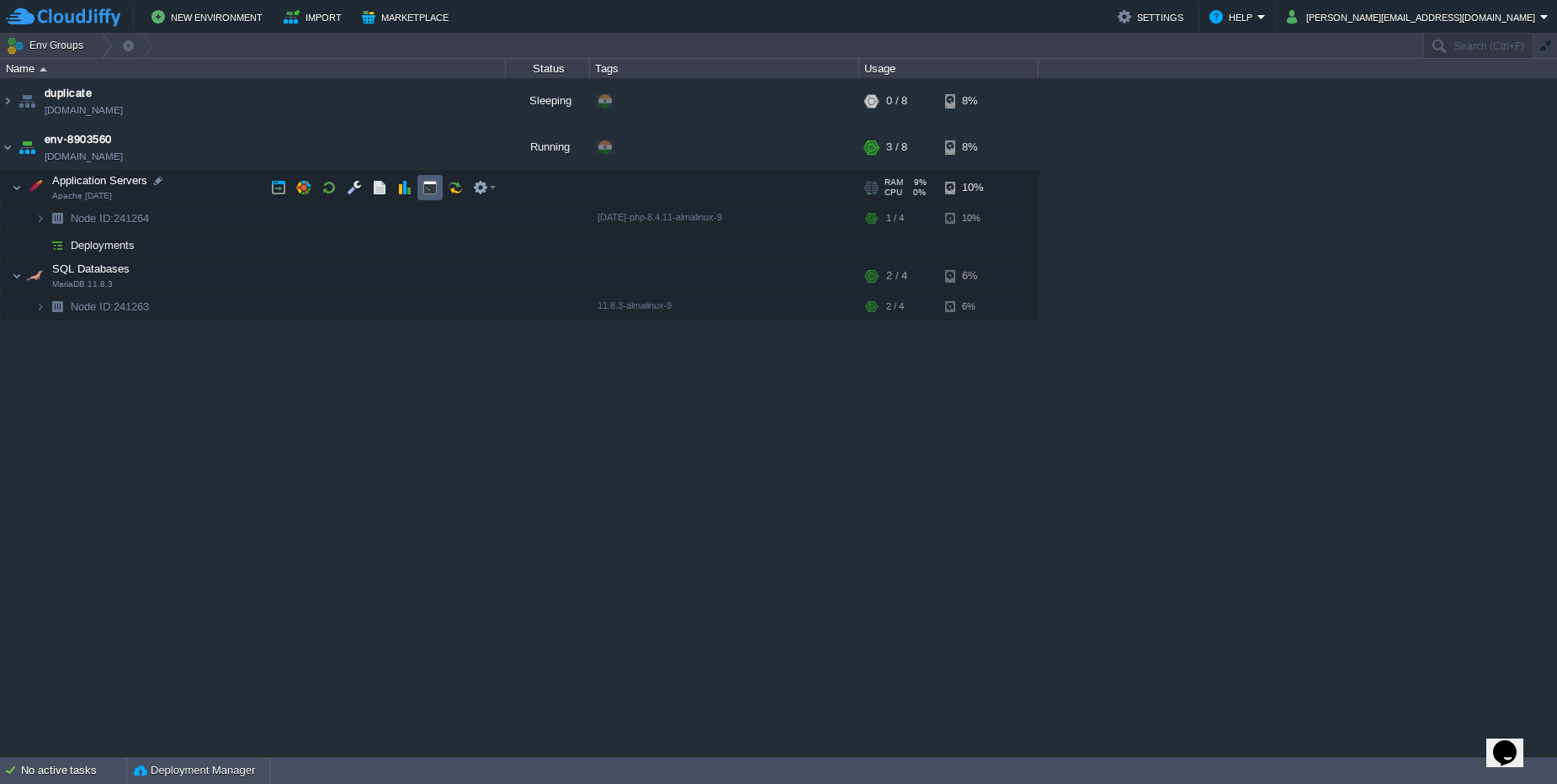
click at [429, 195] on td at bounding box center [430, 188] width 26 height 26
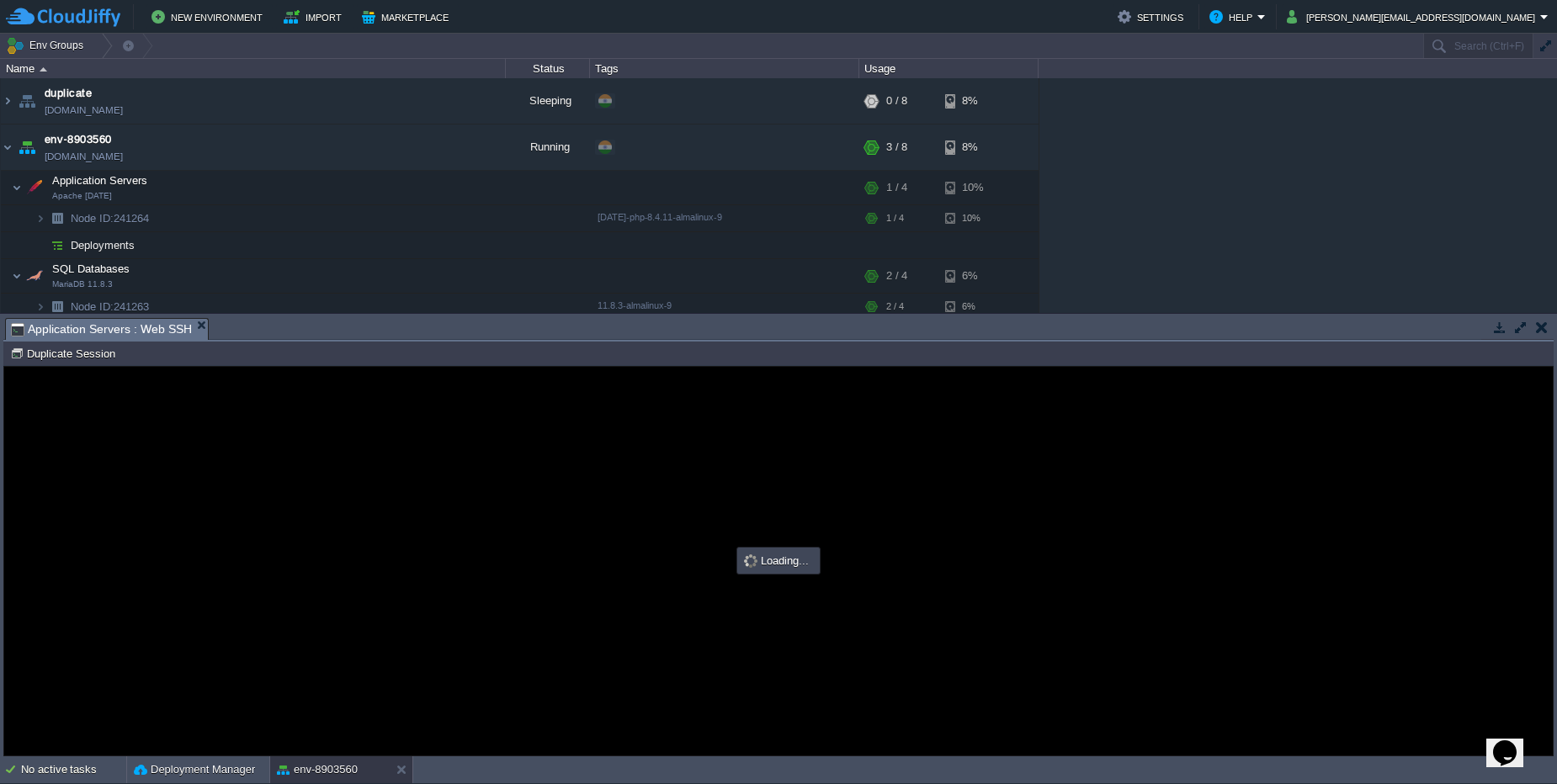
type input "#000000"
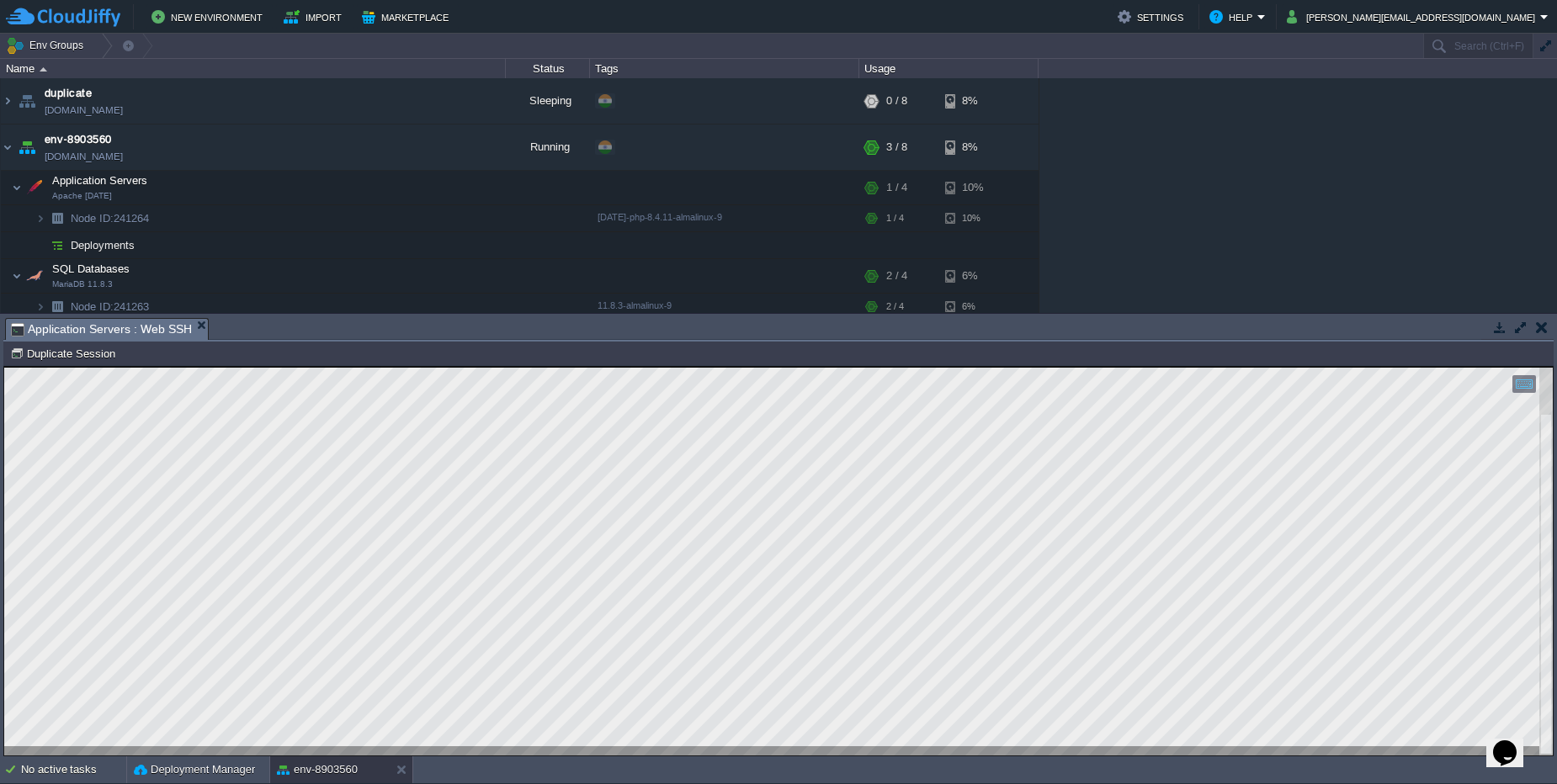
click at [203, 330] on em "Application Servers : Web SSH" at bounding box center [109, 329] width 197 height 21
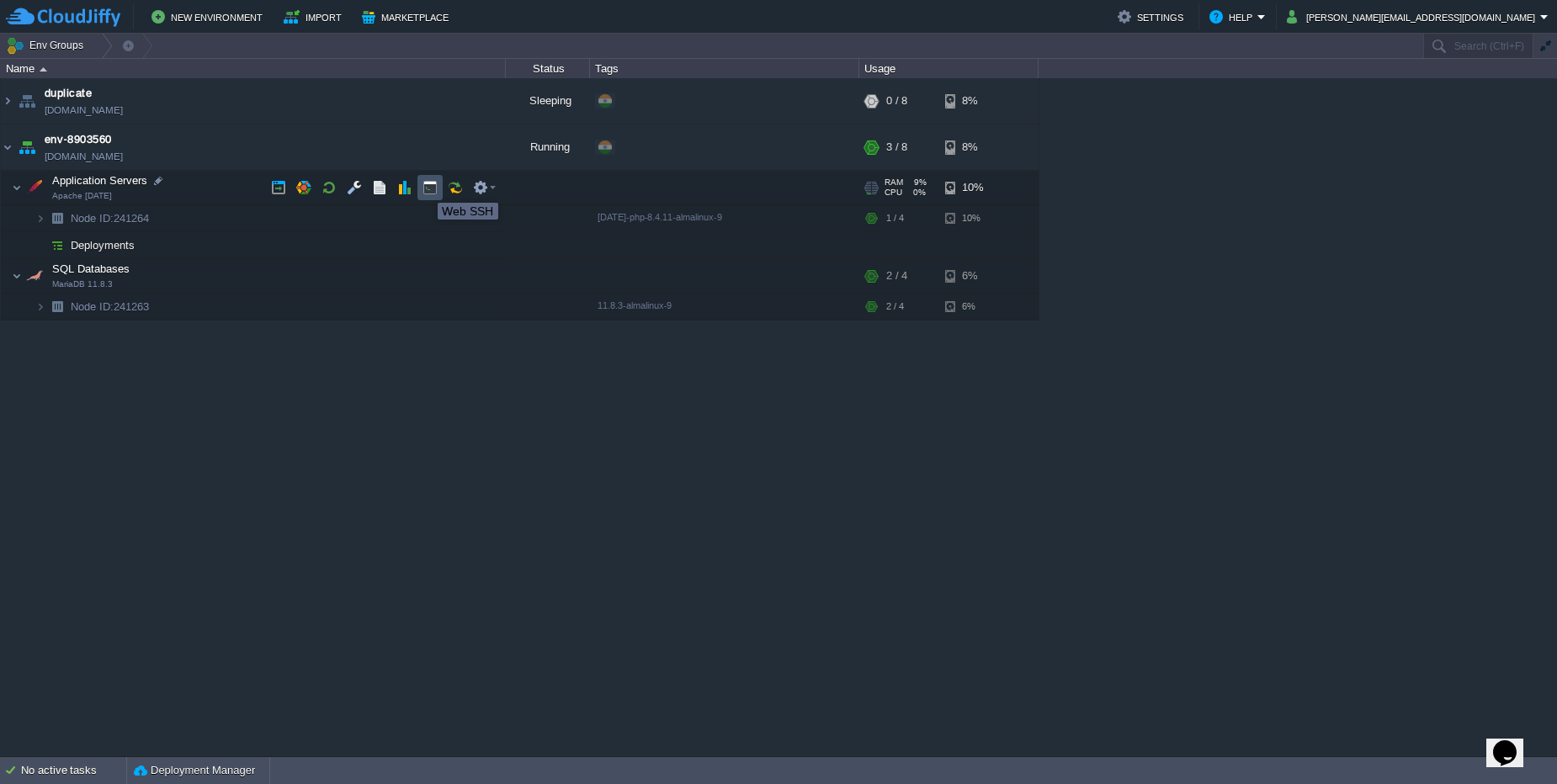
click at [425, 188] on button "button" at bounding box center [430, 187] width 16 height 16
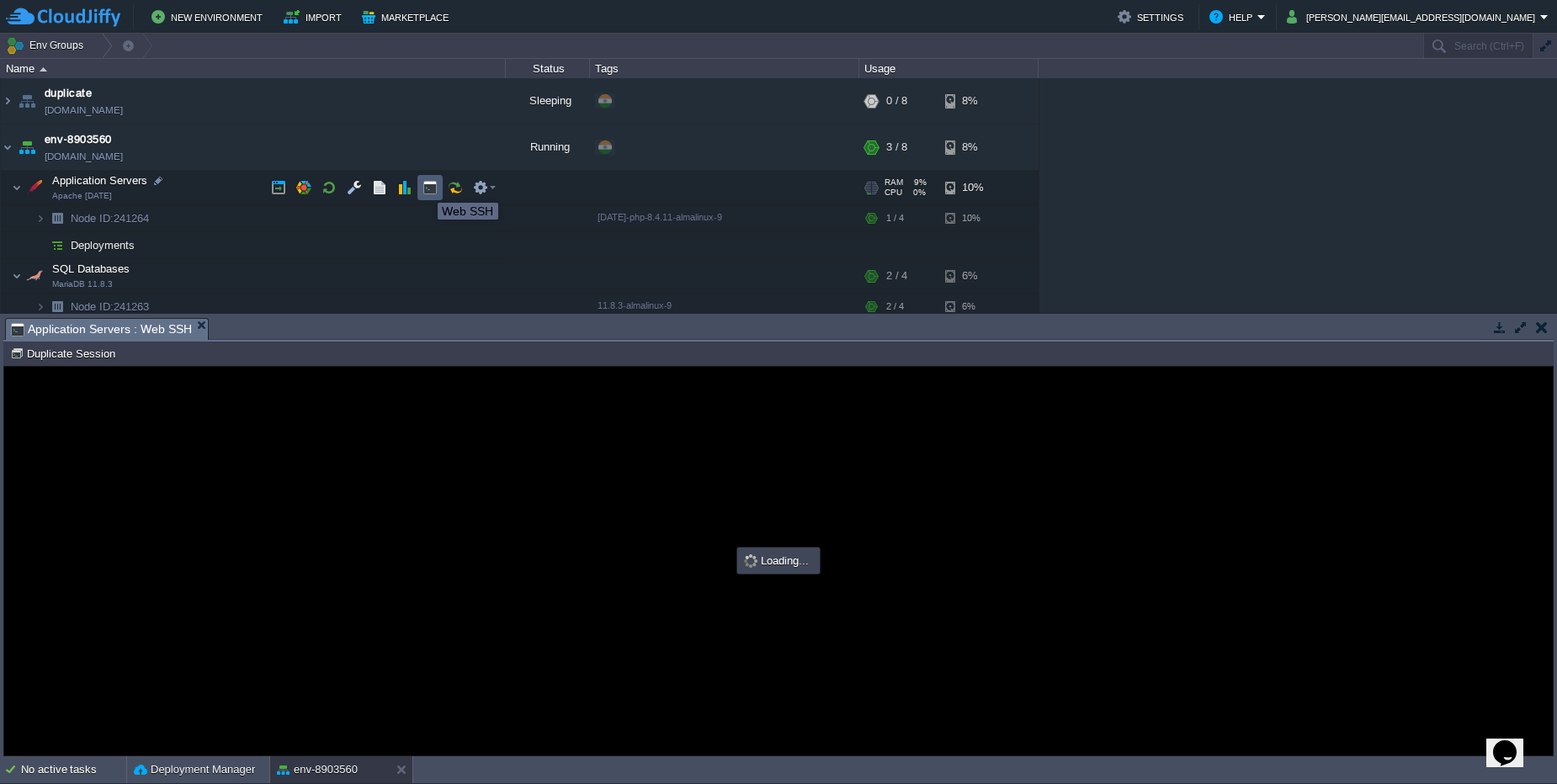
type input "#000000"
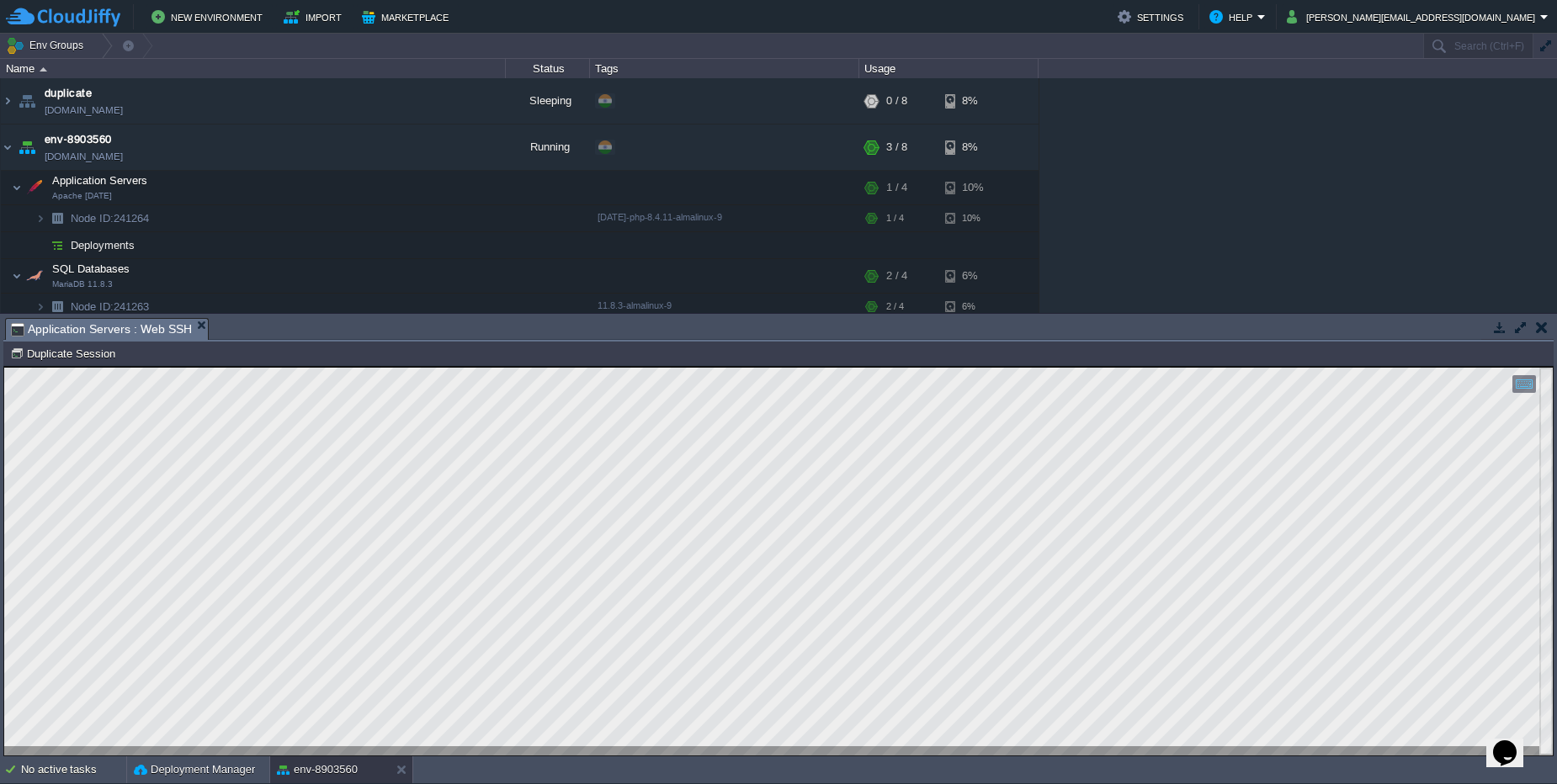
click at [201, 330] on em "Application Servers : Web SSH" at bounding box center [109, 329] width 197 height 21
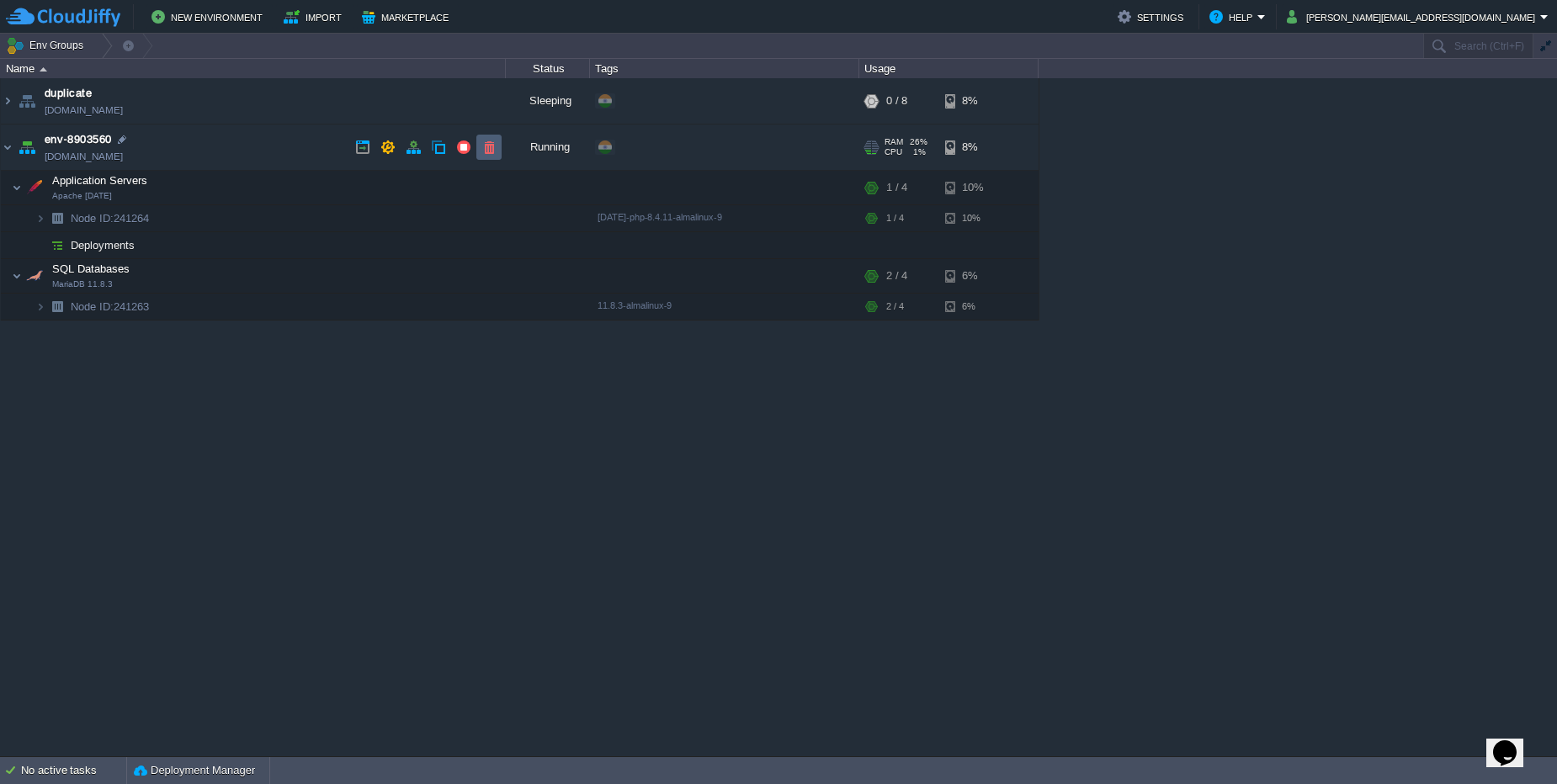
click at [485, 149] on button "button" at bounding box center [489, 147] width 16 height 16
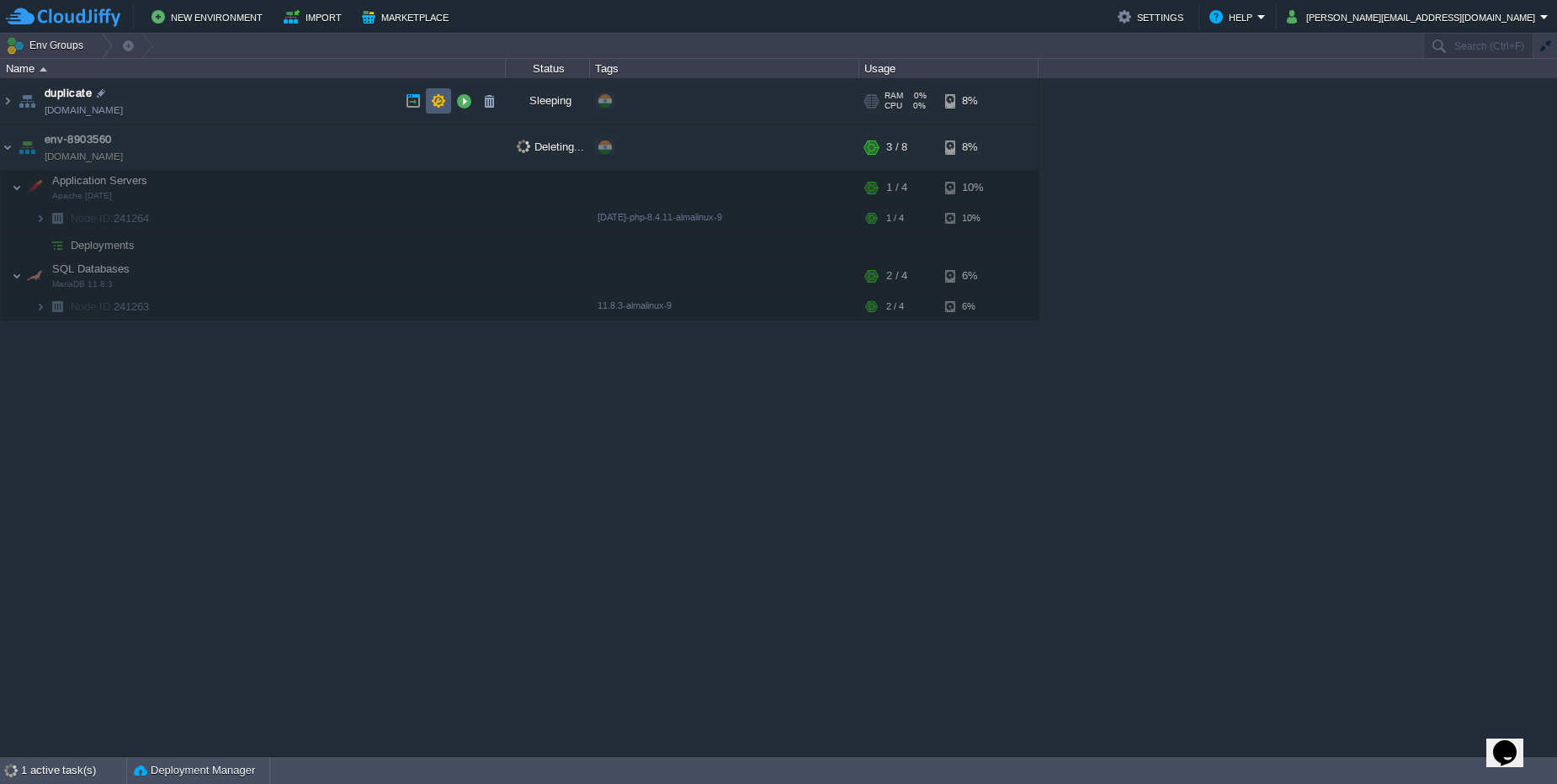
click at [435, 110] on td at bounding box center [438, 101] width 26 height 26
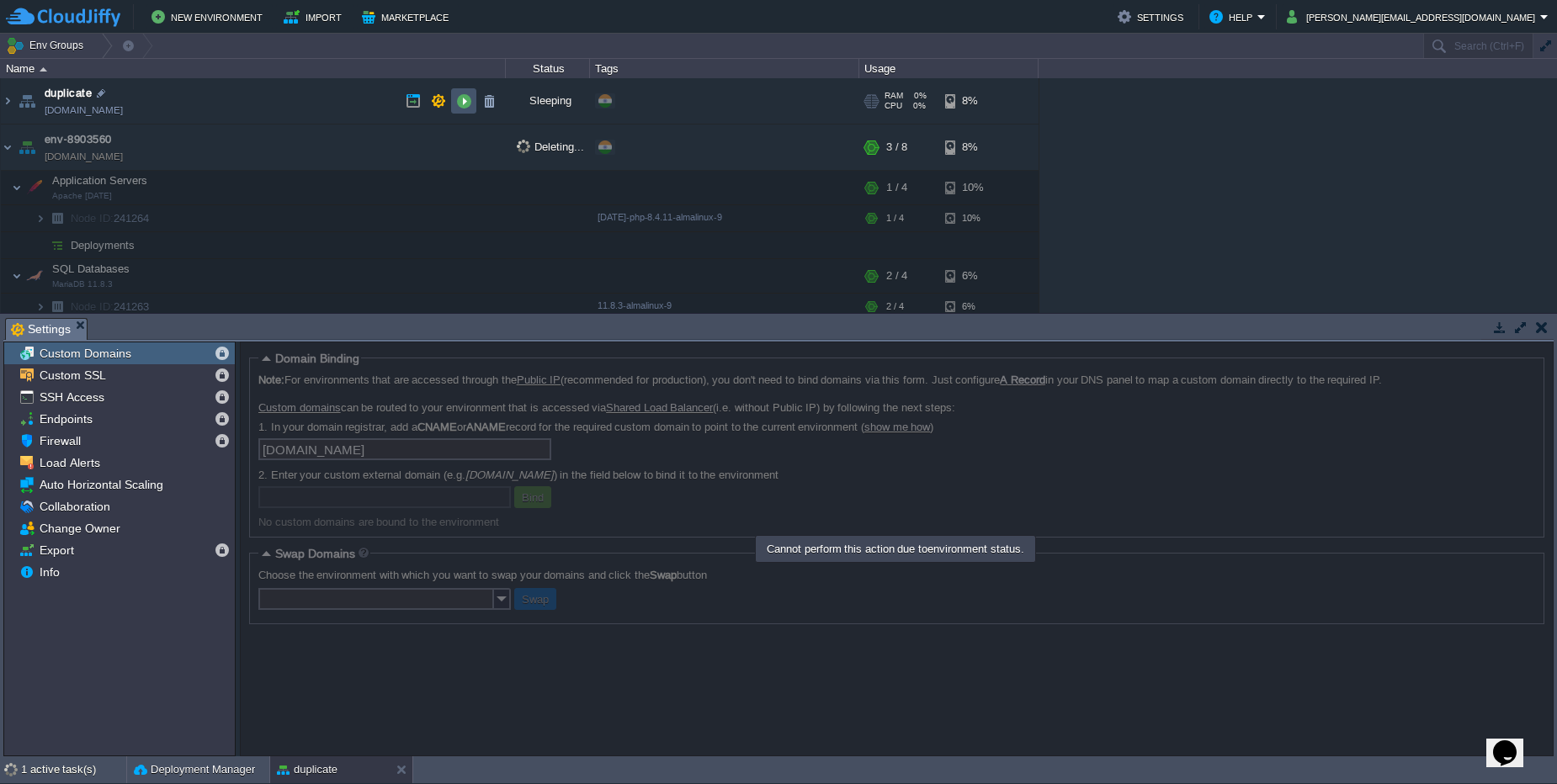
click at [457, 106] on button "button" at bounding box center [463, 101] width 16 height 16
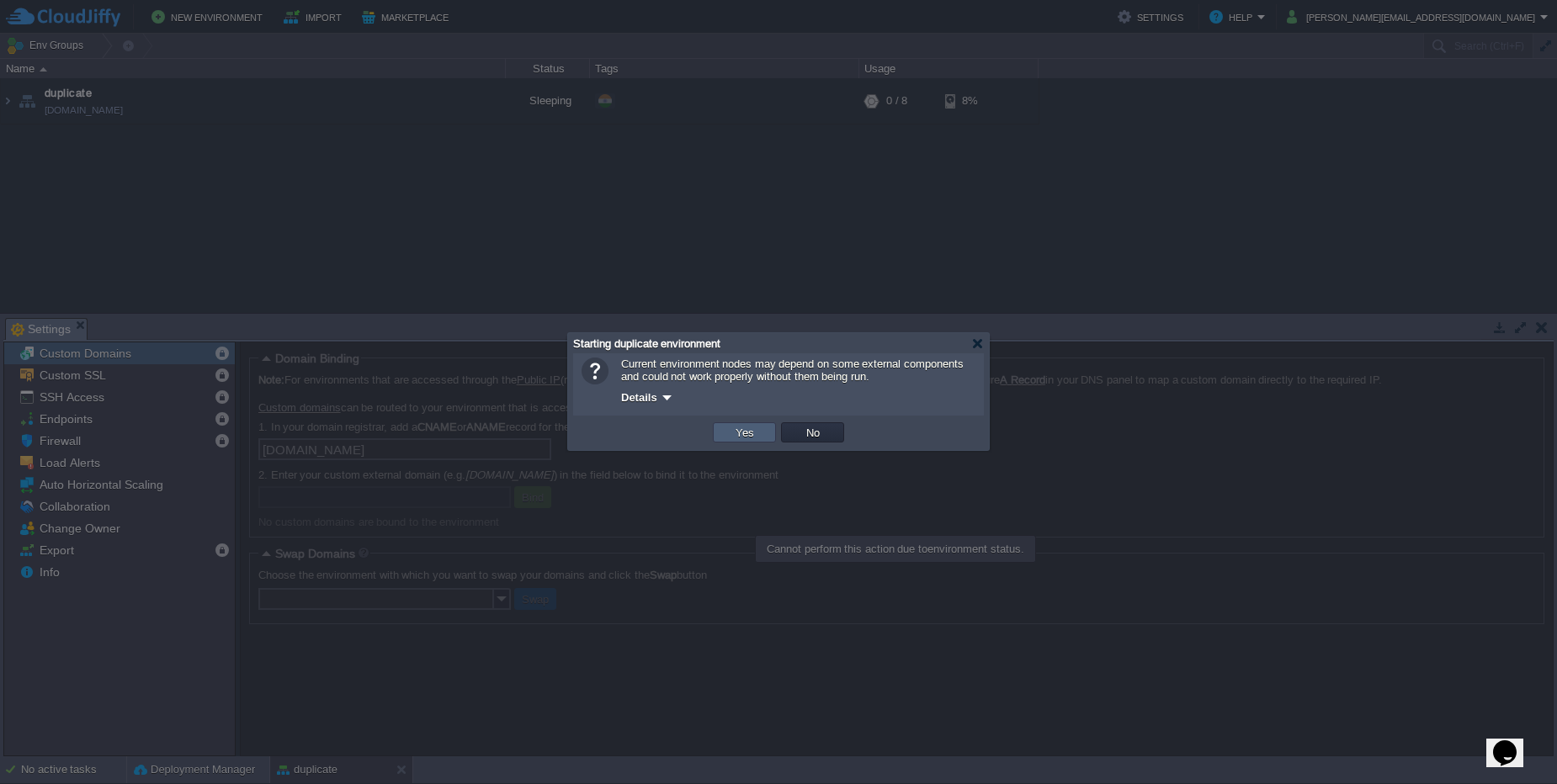
click at [736, 432] on button "Yes" at bounding box center [745, 432] width 28 height 16
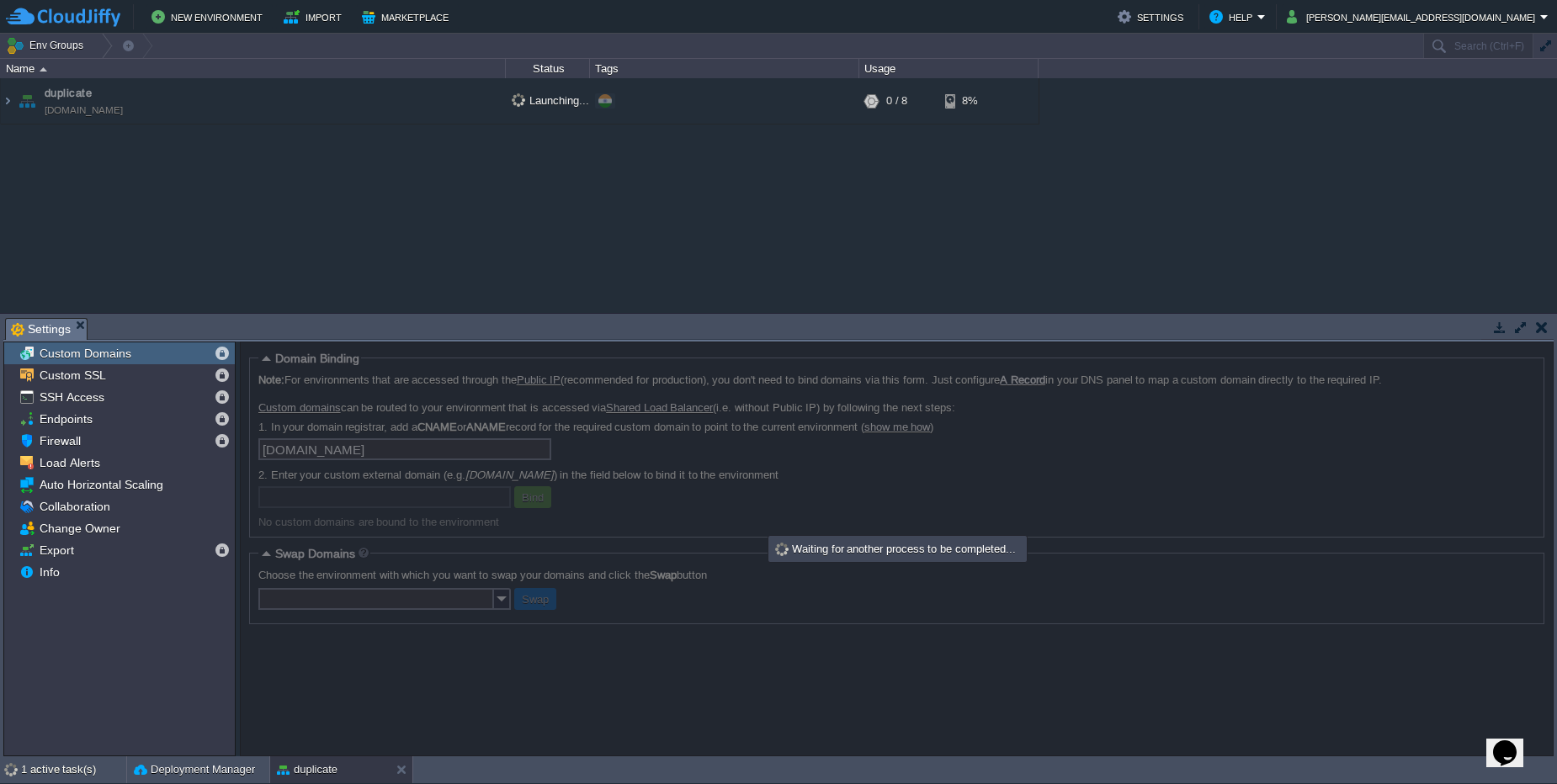
click at [1540, 329] on button "button" at bounding box center [1541, 327] width 12 height 16
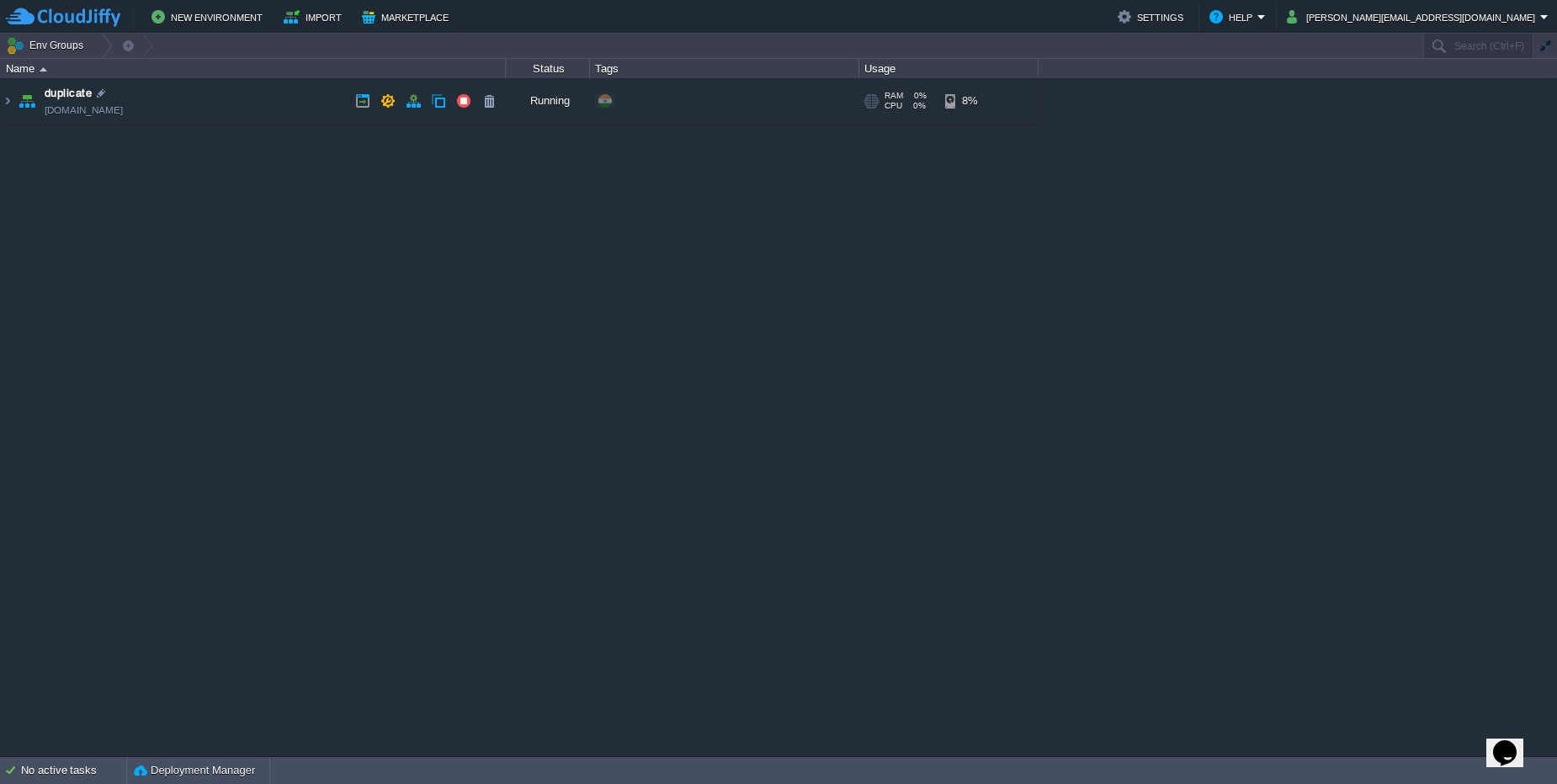
click at [271, 108] on td "duplicate duplicate.cloudjiffy.net" at bounding box center [253, 101] width 505 height 46
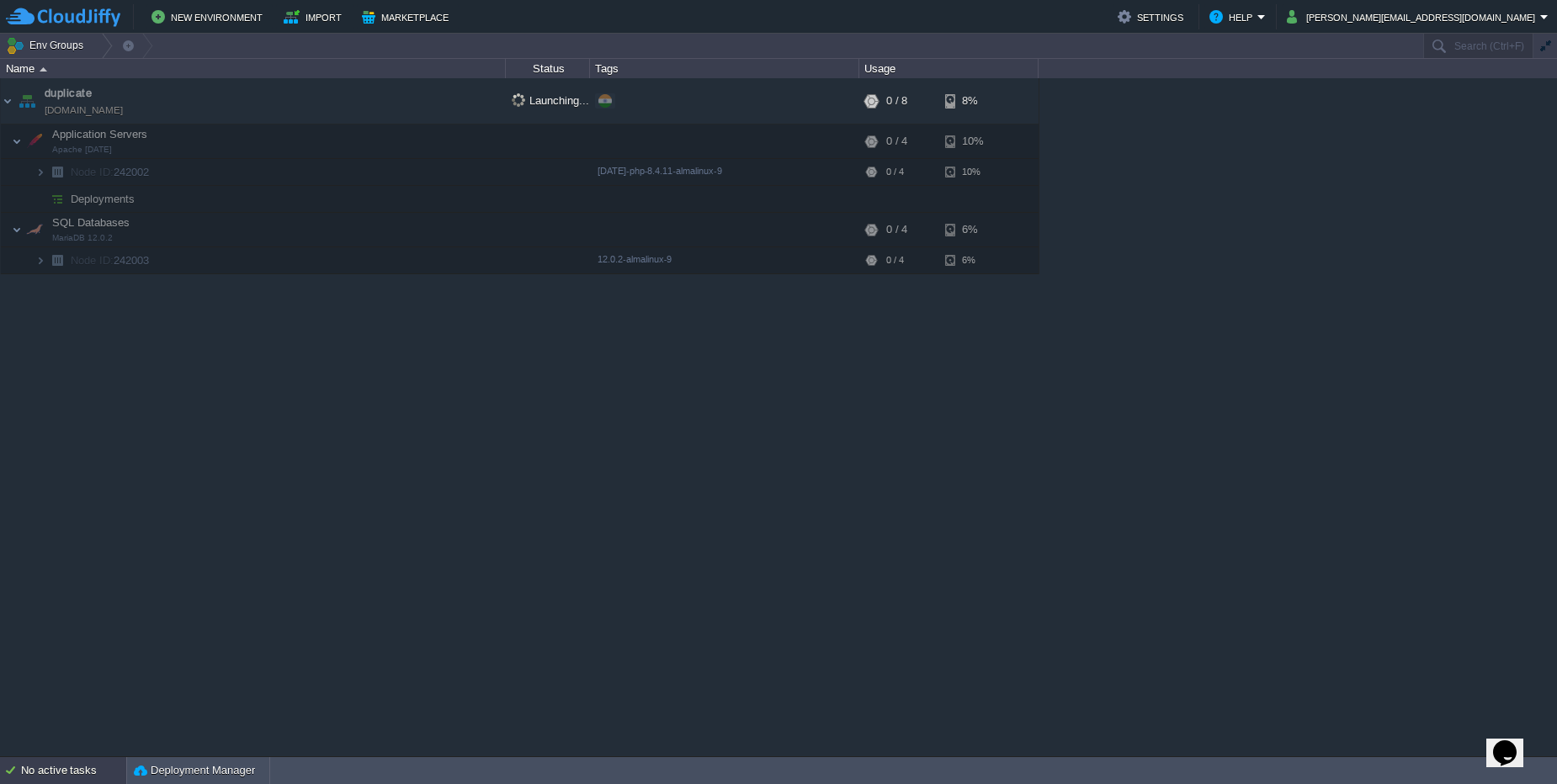
click at [76, 764] on div "No active tasks" at bounding box center [73, 770] width 105 height 27
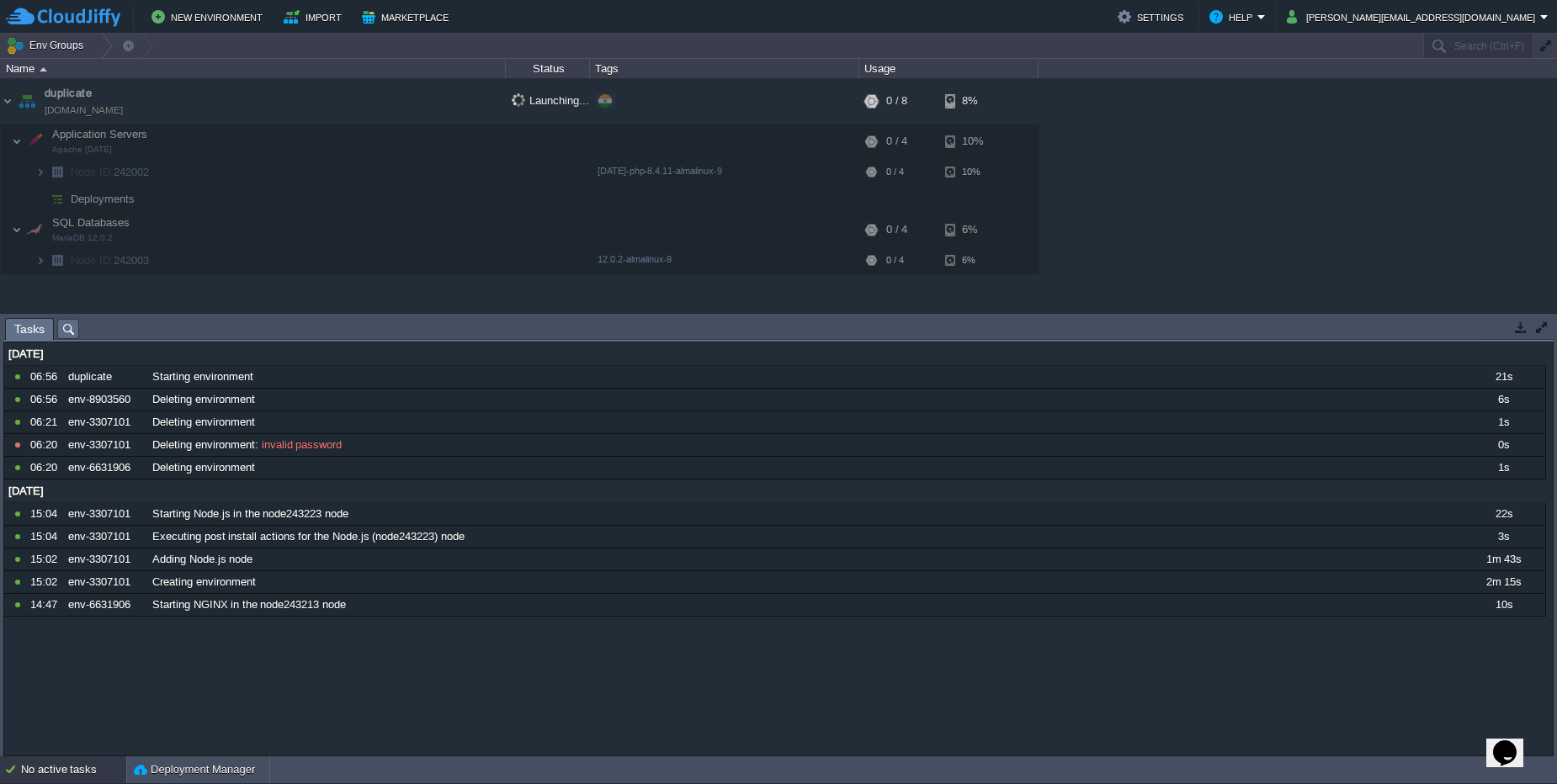
click at [76, 764] on div "No active tasks" at bounding box center [73, 769] width 105 height 27
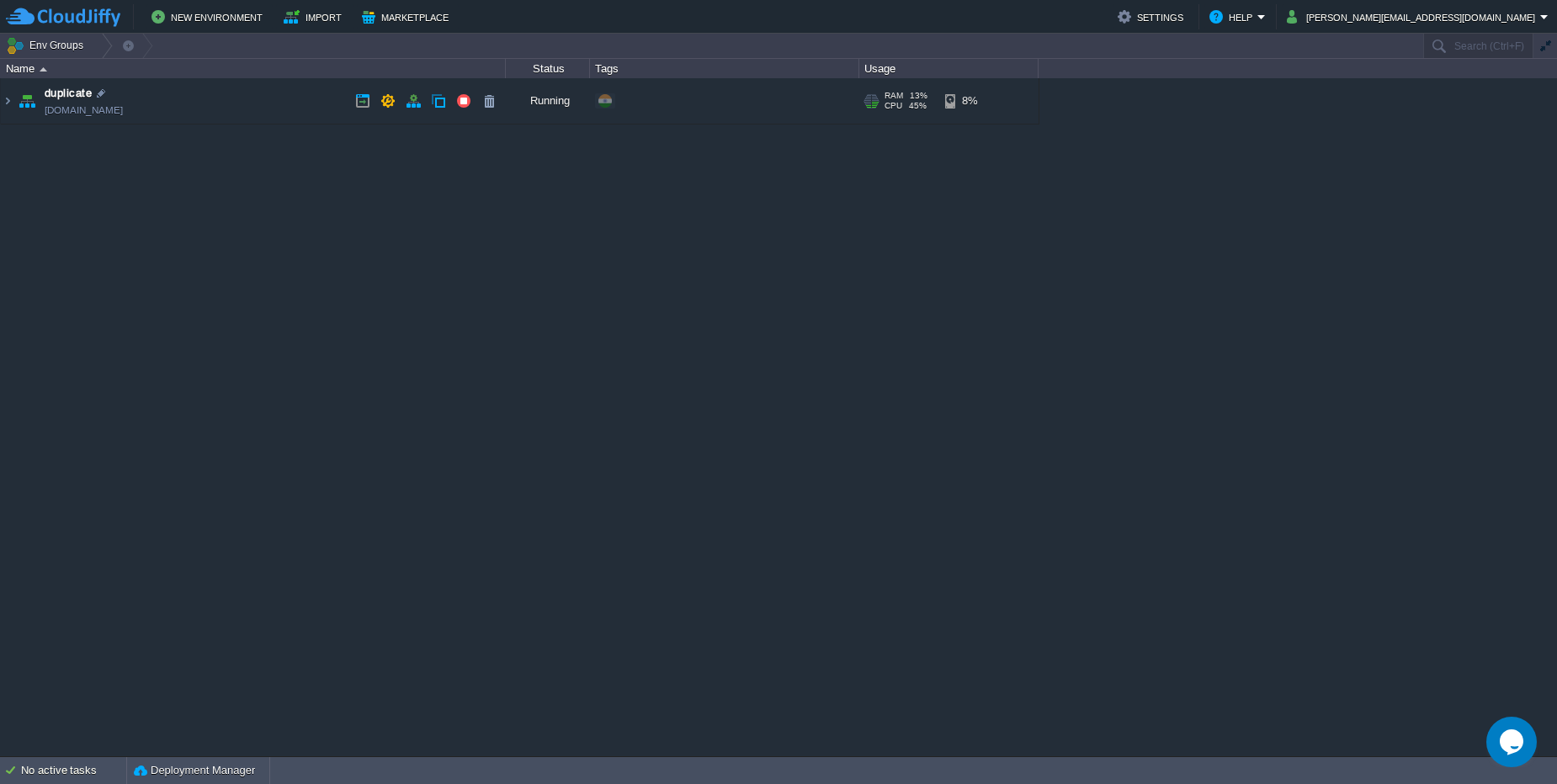
click at [339, 117] on td "duplicate duplicate.cloudjiffy.net" at bounding box center [253, 101] width 505 height 46
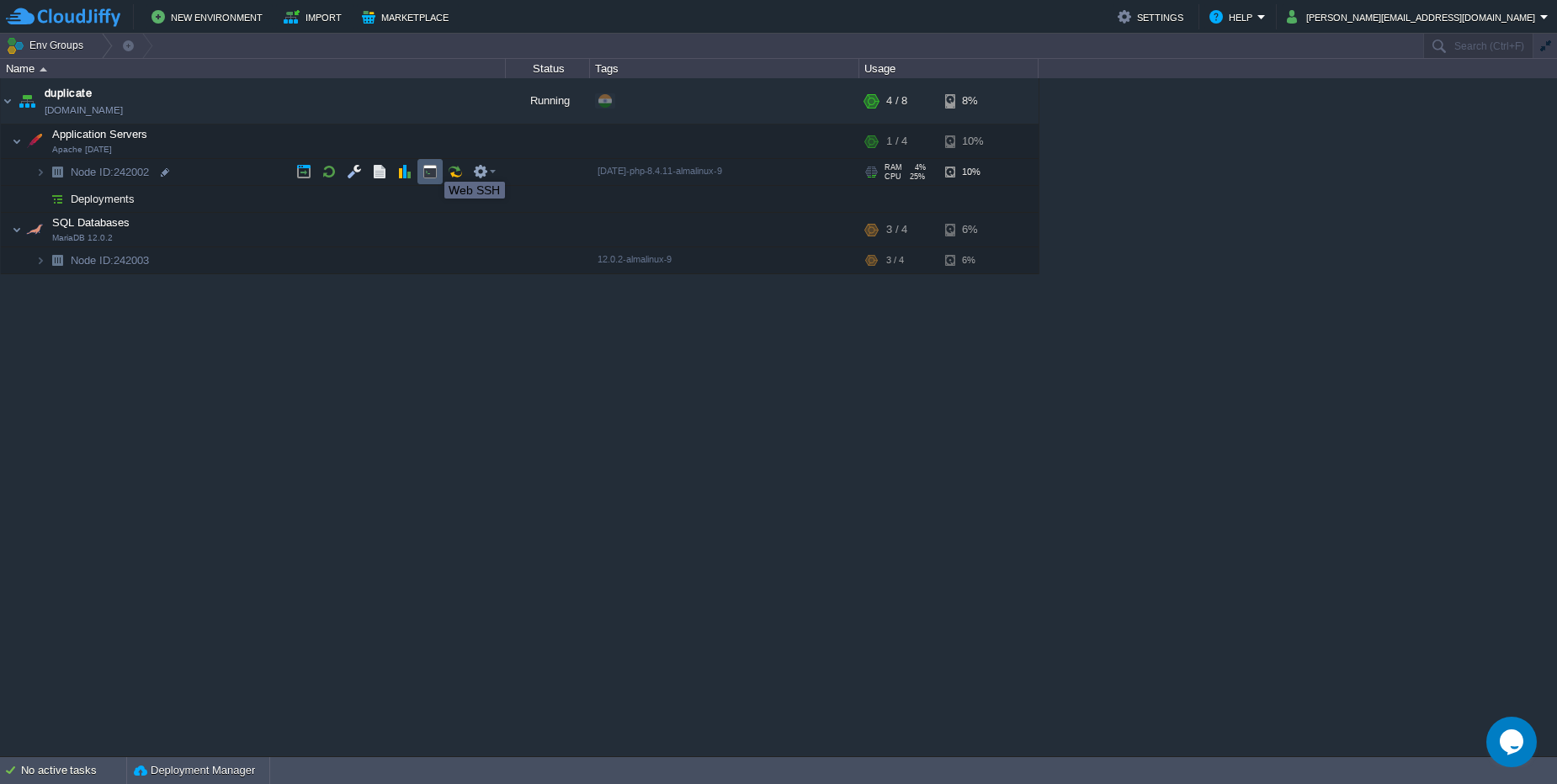
click at [432, 167] on button "button" at bounding box center [430, 171] width 16 height 16
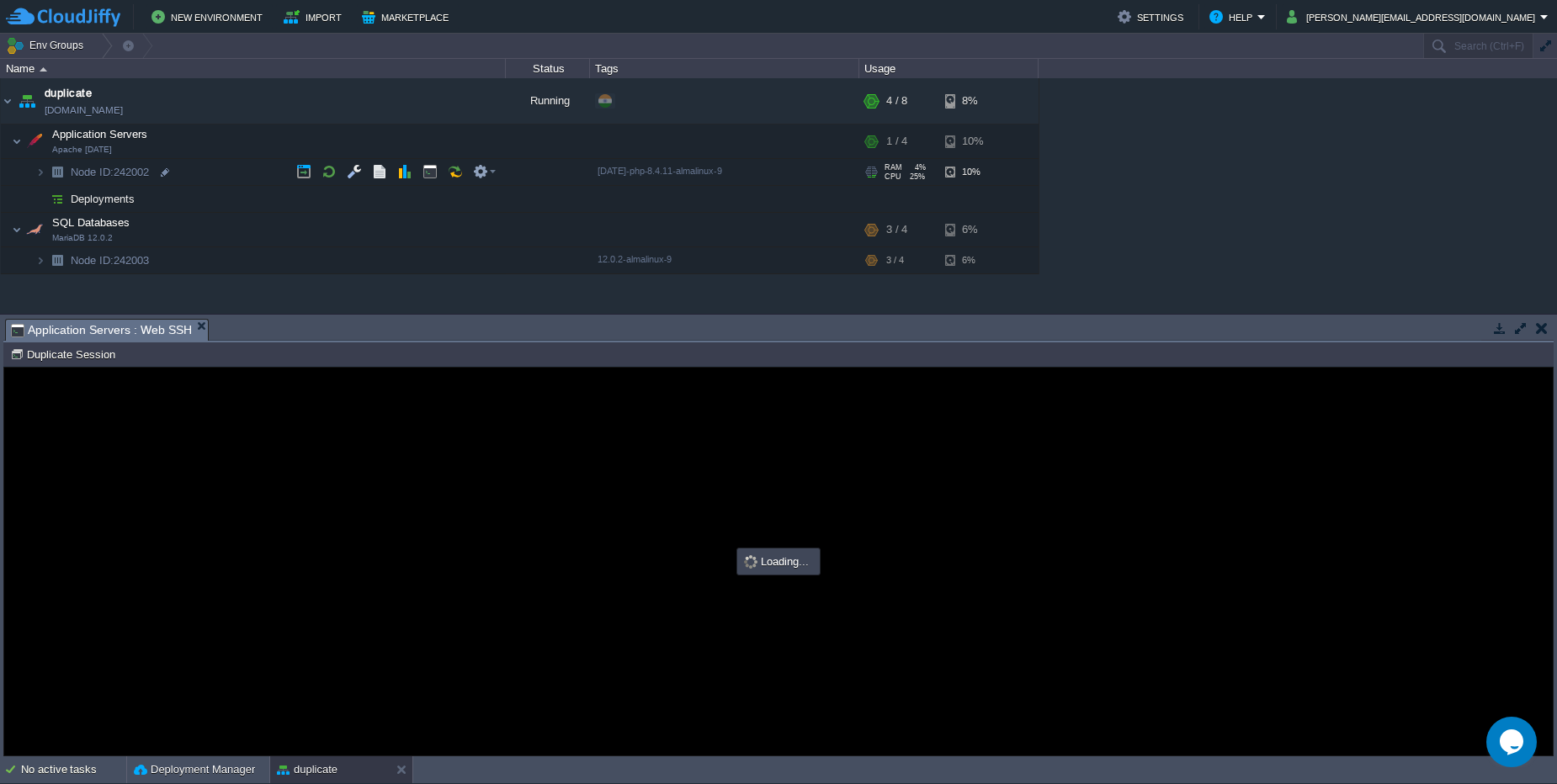
click at [132, 173] on span "Node ID: 242002" at bounding box center [110, 172] width 83 height 15
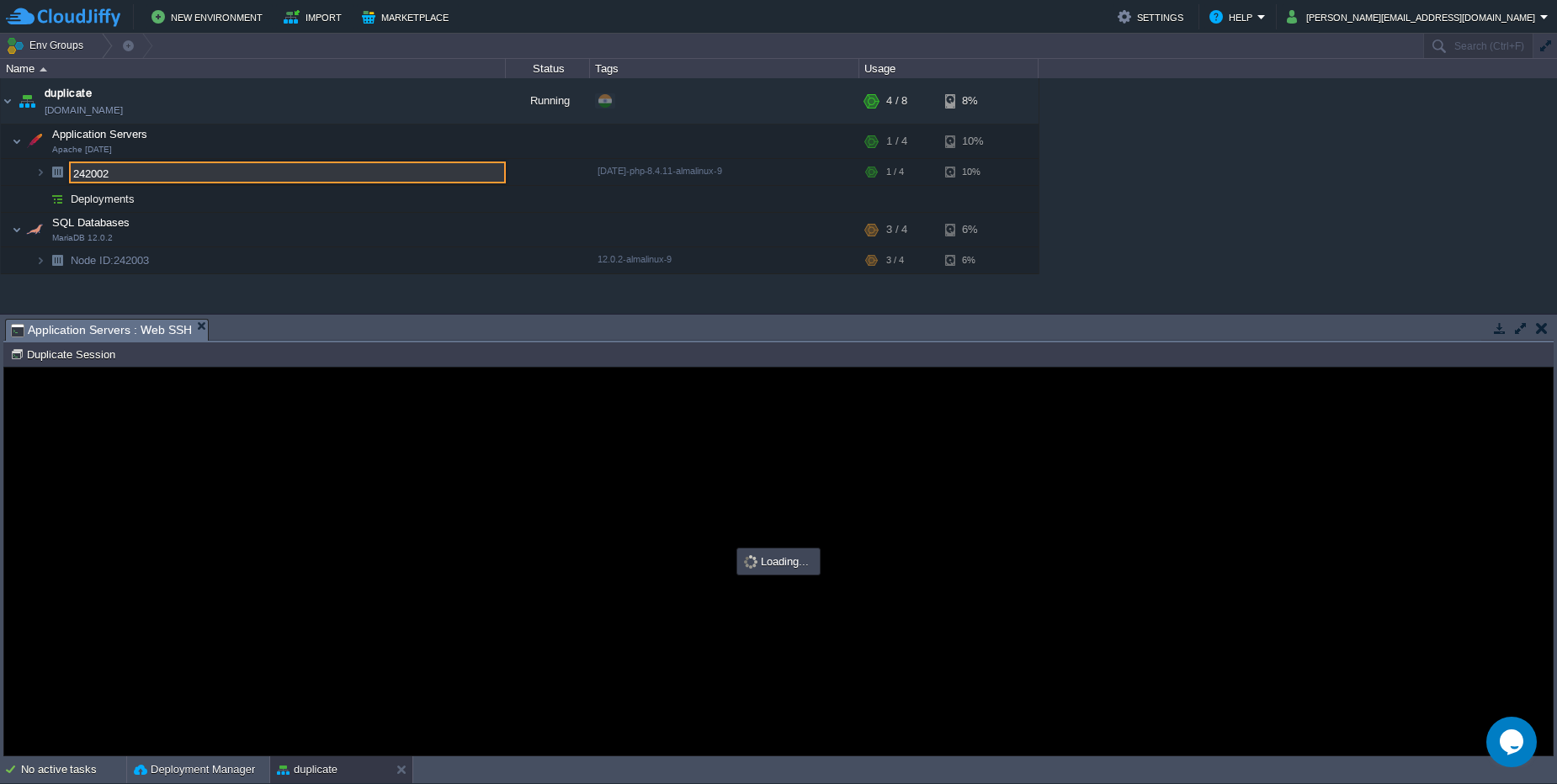
click at [132, 173] on input "242002" at bounding box center [287, 172] width 436 height 22
type input "#000000"
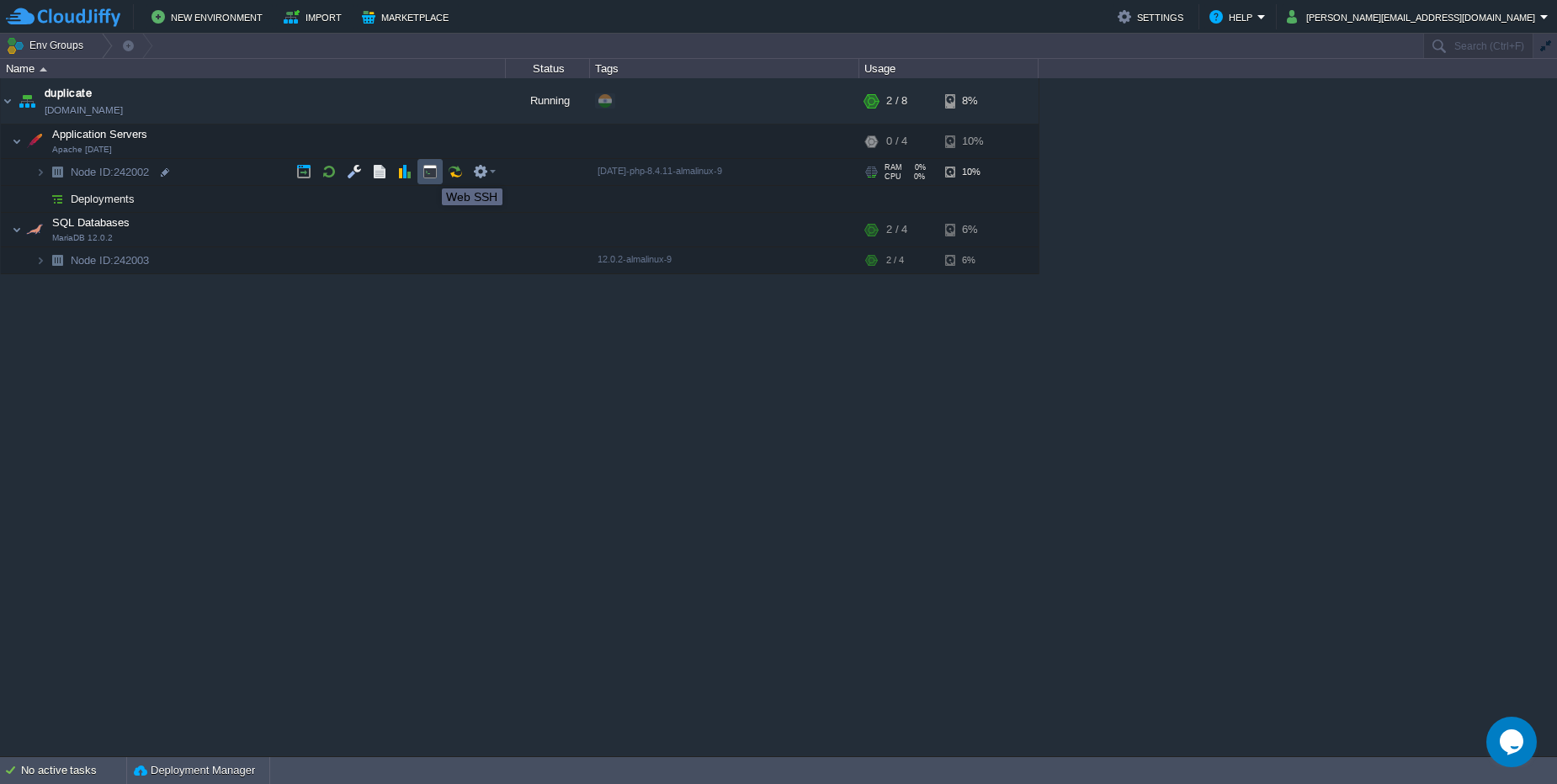
click at [429, 173] on button "button" at bounding box center [430, 171] width 16 height 16
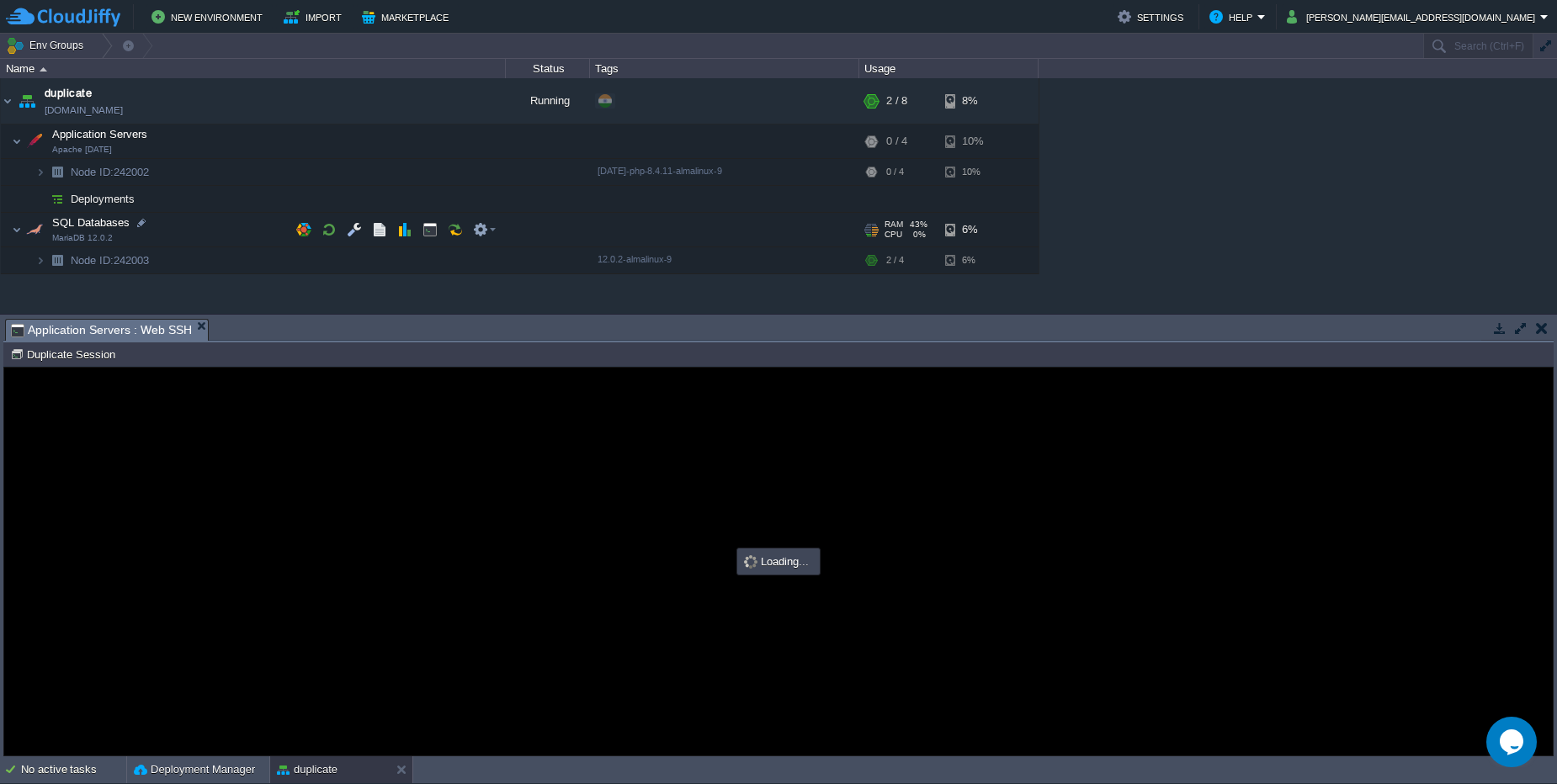
type input "#000000"
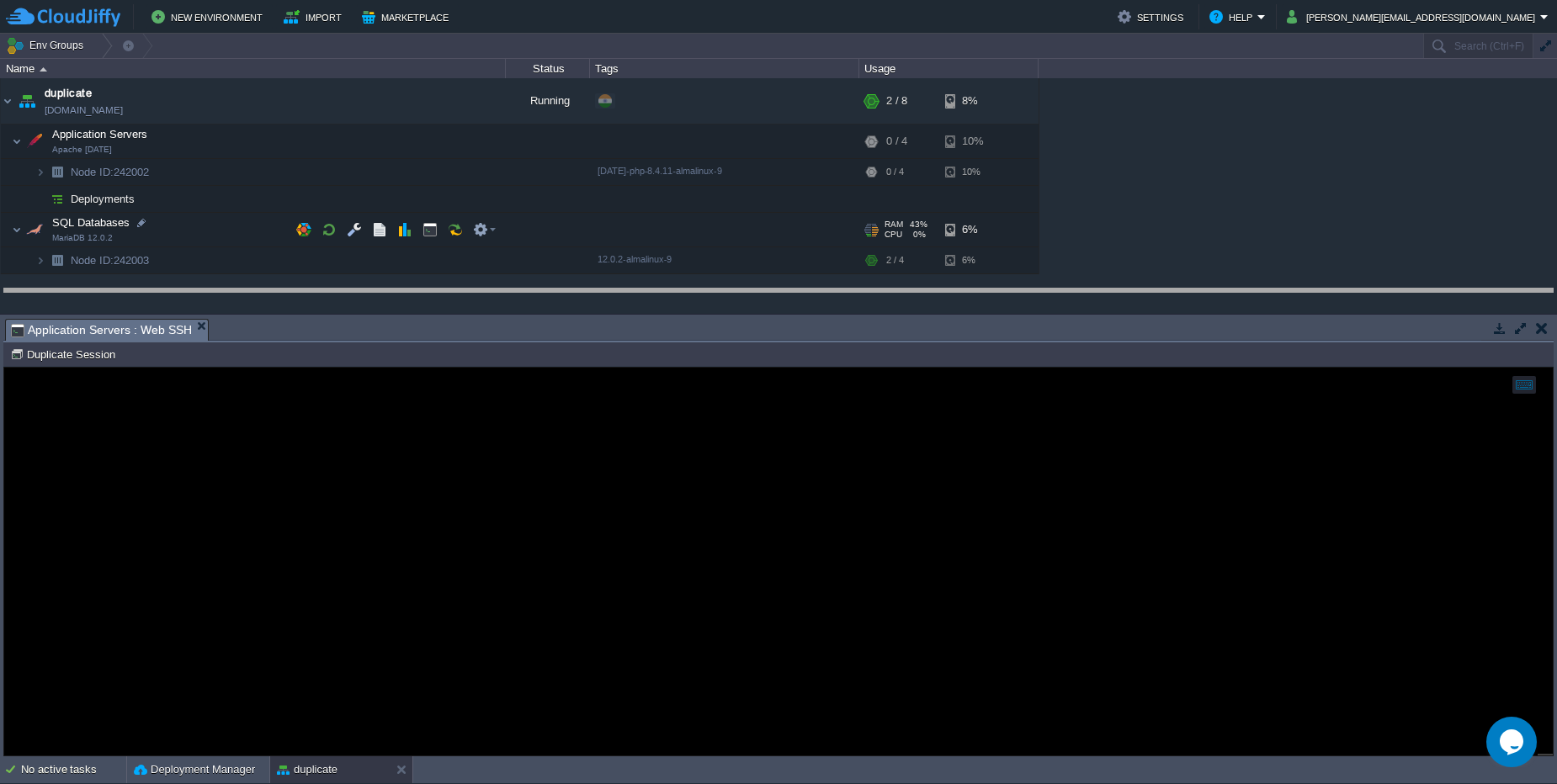
drag, startPoint x: 438, startPoint y: 327, endPoint x: 437, endPoint y: 297, distance: 30.0
